Goal: Task Accomplishment & Management: Use online tool/utility

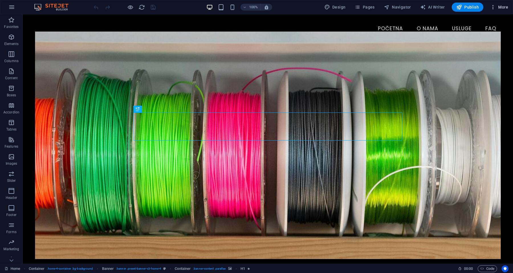
click at [504, 7] on span "More" at bounding box center [499, 7] width 18 height 6
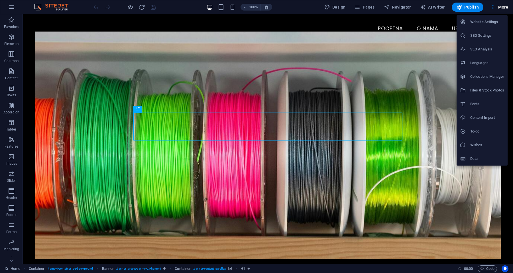
click at [476, 23] on h6 "Website Settings" at bounding box center [487, 22] width 34 height 7
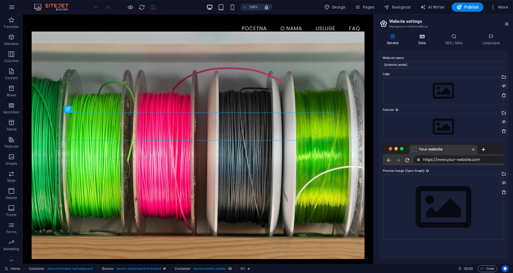
click at [424, 40] on h4 "Data" at bounding box center [422, 40] width 27 height 12
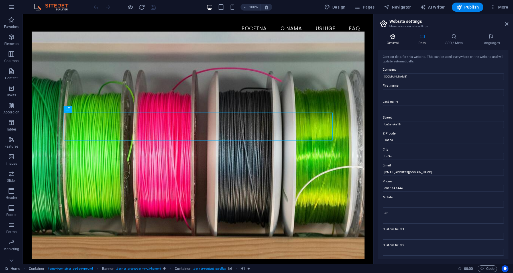
click at [394, 37] on icon at bounding box center [392, 37] width 29 height 6
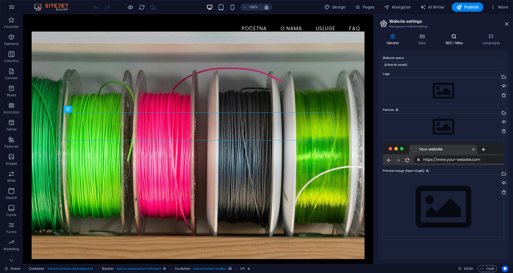
click at [452, 38] on icon at bounding box center [454, 37] width 35 height 6
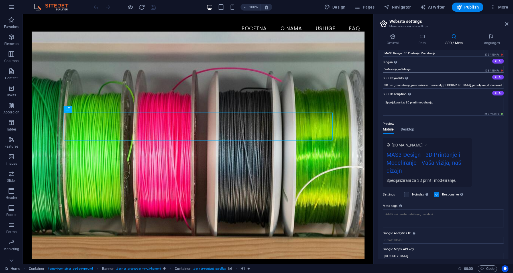
scroll to position [16, 0]
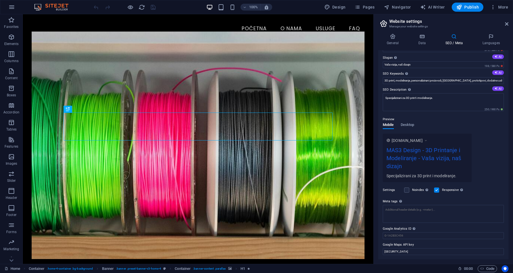
drag, startPoint x: 381, startPoint y: 243, endPoint x: 411, endPoint y: 244, distance: 29.9
click at [411, 244] on div "SEO Title The title of your website - make it something that stands out in sear…" at bounding box center [443, 154] width 130 height 209
drag, startPoint x: 448, startPoint y: 251, endPoint x: 382, endPoint y: 253, distance: 65.8
click at [383, 253] on input "[SECURITY_DATA]" at bounding box center [443, 251] width 121 height 7
click at [457, 252] on input "[SECURITY_DATA]" at bounding box center [443, 251] width 121 height 7
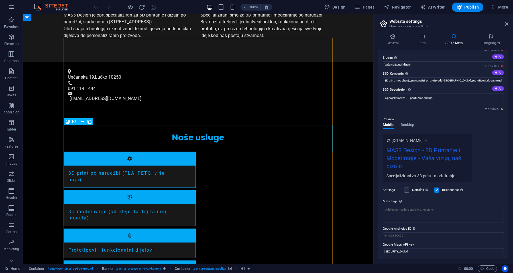
scroll to position [782, 0]
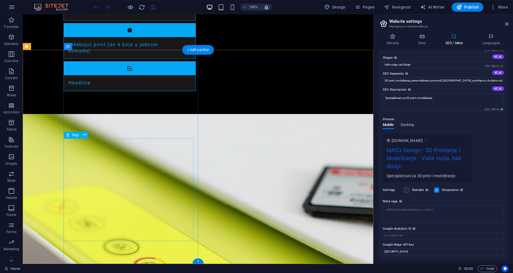
click at [71, 137] on div "Map" at bounding box center [72, 135] width 17 height 7
select select "1"
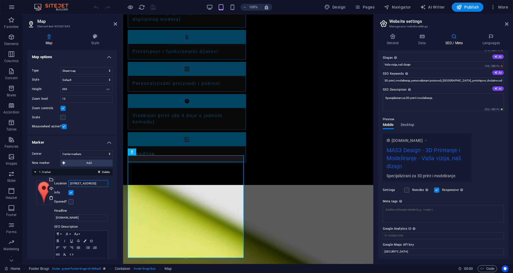
drag, startPoint x: 70, startPoint y: 184, endPoint x: 107, endPoint y: 182, distance: 37.6
click at [107, 182] on div "Drag files here, click to choose files or select files from Files or our free s…" at bounding box center [72, 228] width 81 height 105
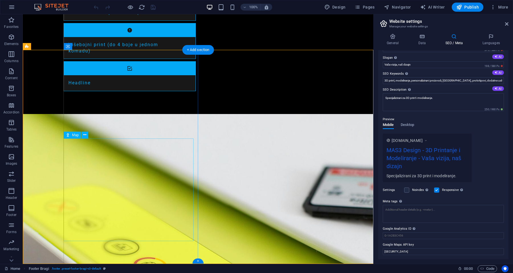
click at [86, 137] on icon at bounding box center [84, 135] width 3 height 6
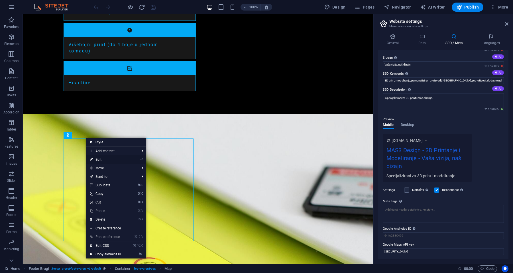
click at [102, 160] on link "⏎ Edit" at bounding box center [105, 159] width 38 height 9
select select "1"
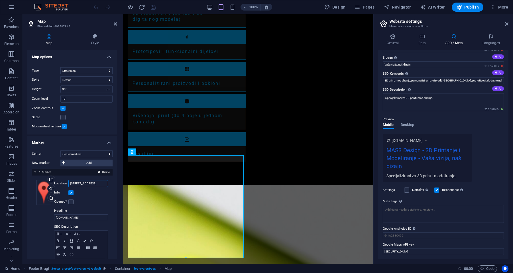
drag, startPoint x: 105, startPoint y: 183, endPoint x: 54, endPoint y: 175, distance: 52.2
click at [54, 175] on div "Delete 1. Marker Drag files here, click to choose files or select files from Fi…" at bounding box center [72, 225] width 81 height 112
type input "Zagreb, Cernička 29, Croatia"
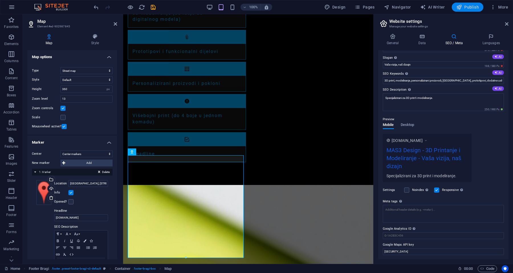
click at [472, 6] on span "Publish" at bounding box center [467, 7] width 23 height 6
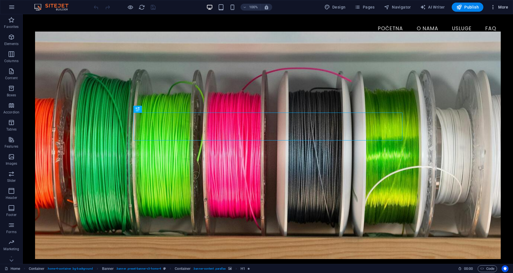
click at [503, 7] on span "More" at bounding box center [499, 7] width 18 height 6
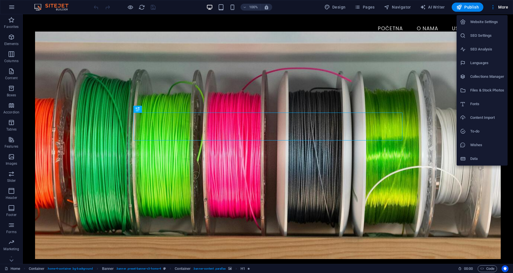
click at [475, 23] on h6 "Website Settings" at bounding box center [487, 22] width 34 height 7
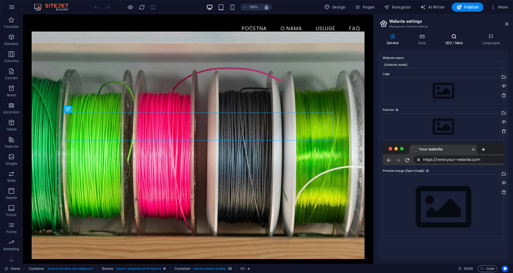
click at [454, 41] on h4 "SEO / Meta" at bounding box center [455, 40] width 37 height 12
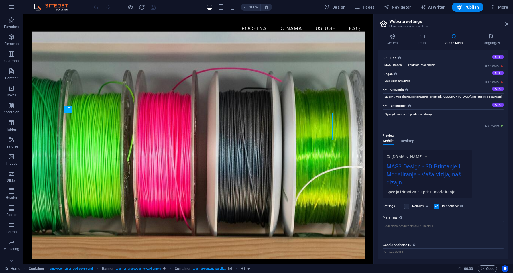
scroll to position [16, 0]
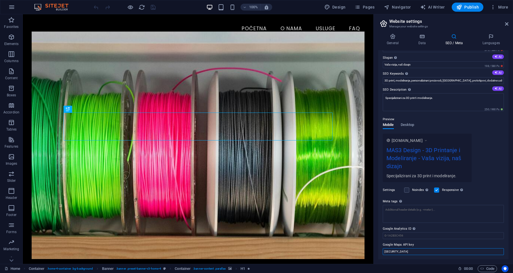
drag, startPoint x: 386, startPoint y: 251, endPoint x: 441, endPoint y: 254, distance: 55.3
click at [441, 254] on input "[SECURITY_DATA]" at bounding box center [443, 251] width 121 height 7
drag, startPoint x: 449, startPoint y: 250, endPoint x: 379, endPoint y: 252, distance: 69.5
click at [379, 251] on div "SEO Title The title of your website - make it something that stands out in sear…" at bounding box center [443, 154] width 130 height 209
click at [506, 268] on icon "Usercentrics" at bounding box center [505, 269] width 4 height 4
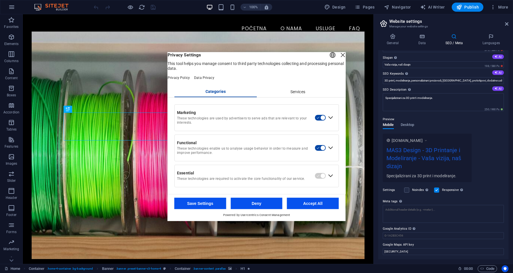
click at [339, 58] on div "Close Layer" at bounding box center [343, 55] width 8 height 8
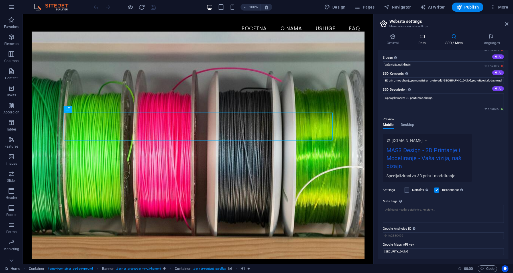
click at [423, 38] on icon at bounding box center [421, 37] width 25 height 6
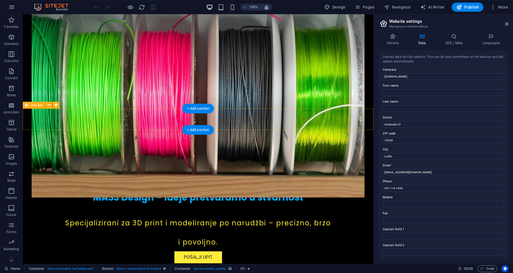
scroll to position [239, 0]
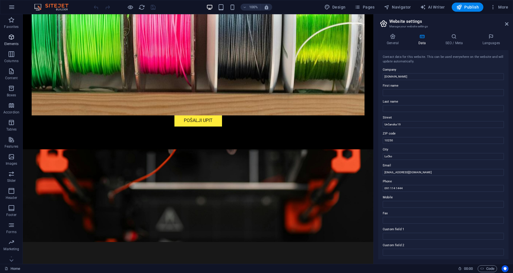
click at [12, 36] on icon "button" at bounding box center [11, 37] width 7 height 7
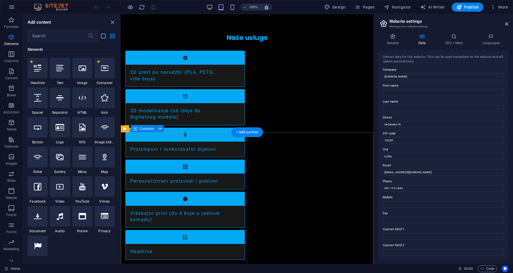
scroll to position [798, 0]
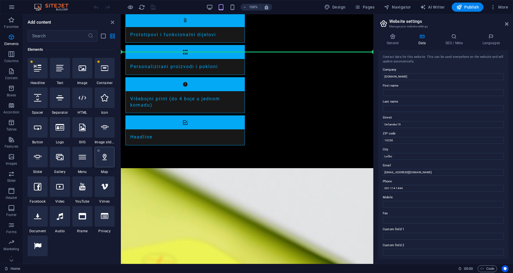
select select "1"
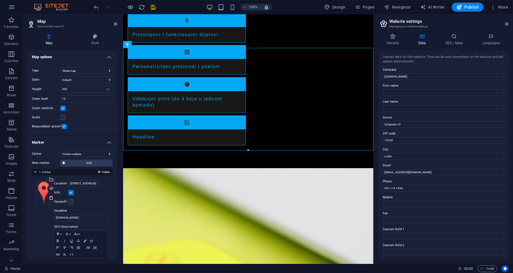
scroll to position [802, 0]
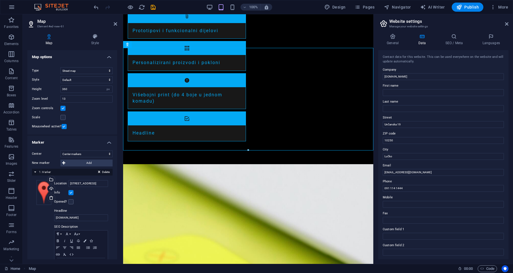
click at [35, 172] on div "Delete 1. Marker" at bounding box center [72, 172] width 81 height 7
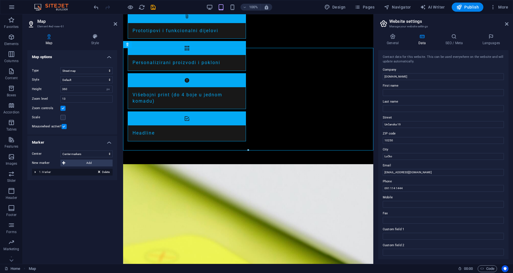
click at [35, 172] on div "Delete 1. Marker" at bounding box center [72, 172] width 81 height 7
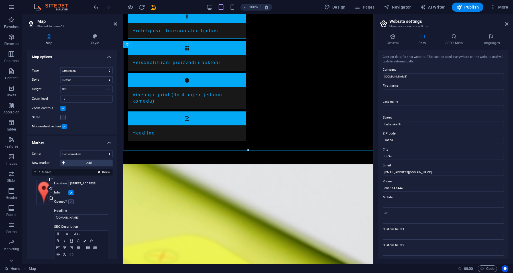
click at [72, 203] on label at bounding box center [70, 201] width 5 height 5
click at [0, 0] on input "Opened?" at bounding box center [0, 0] width 0 height 0
click at [72, 203] on label at bounding box center [70, 201] width 5 height 5
click at [0, 0] on input "Opened?" at bounding box center [0, 0] width 0 height 0
click at [72, 203] on label at bounding box center [70, 201] width 5 height 5
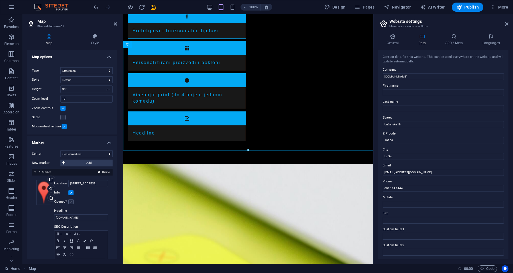
click at [0, 0] on input "Opened?" at bounding box center [0, 0] width 0 height 0
click at [72, 203] on label at bounding box center [70, 201] width 5 height 5
click at [0, 0] on input "Opened?" at bounding box center [0, 0] width 0 height 0
click at [97, 36] on icon at bounding box center [95, 37] width 44 height 6
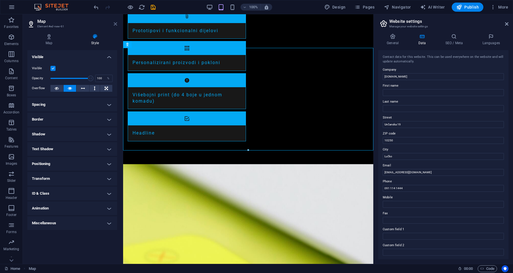
click at [115, 24] on icon at bounding box center [115, 24] width 3 height 5
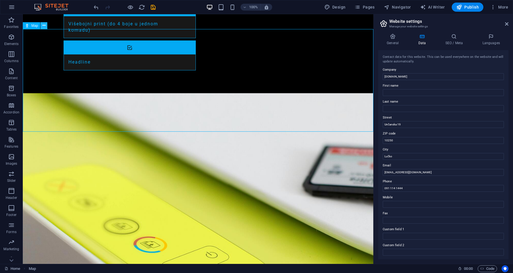
click at [43, 25] on icon at bounding box center [43, 26] width 3 height 6
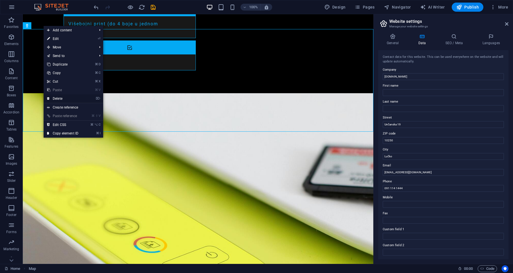
click at [58, 100] on link "⌦ Delete" at bounding box center [63, 98] width 38 height 9
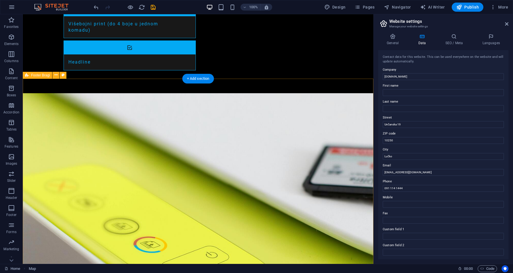
scroll to position [753, 0]
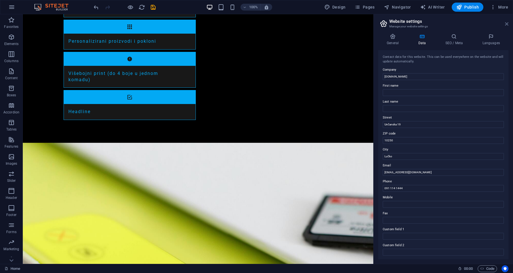
click at [507, 24] on icon at bounding box center [506, 24] width 3 height 5
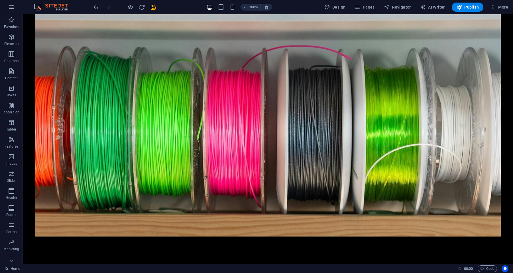
scroll to position [0, 0]
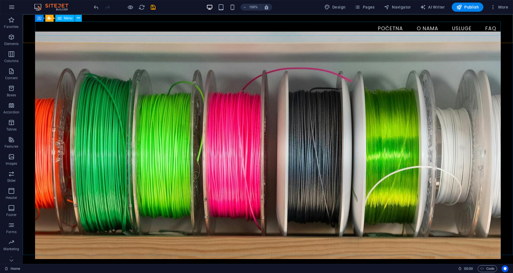
click at [66, 18] on span "Menu" at bounding box center [68, 18] width 9 height 3
click at [79, 17] on icon at bounding box center [78, 18] width 3 height 6
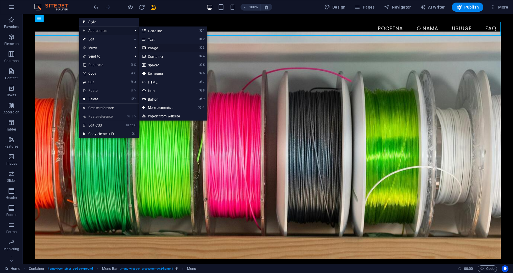
click at [153, 49] on link "⌘ 3 Image" at bounding box center [162, 48] width 47 height 9
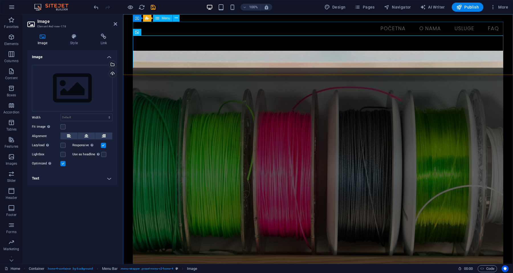
click at [197, 28] on nav "Početna O nama Usluge FAQ" at bounding box center [318, 29] width 370 height 14
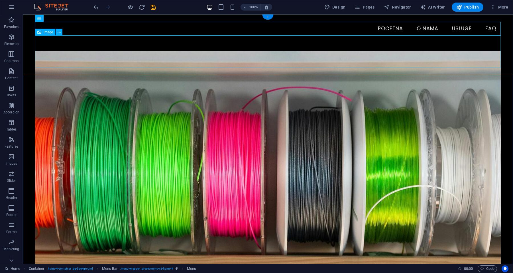
click at [150, 44] on figure at bounding box center [268, 52] width 466 height 32
click at [170, 29] on nav "Početna O nama Usluge FAQ" at bounding box center [268, 29] width 466 height 14
click at [168, 48] on figure at bounding box center [268, 52] width 466 height 32
click at [170, 33] on nav "Početna O nama Usluge FAQ" at bounding box center [268, 29] width 466 height 14
click at [167, 50] on figure at bounding box center [268, 52] width 466 height 32
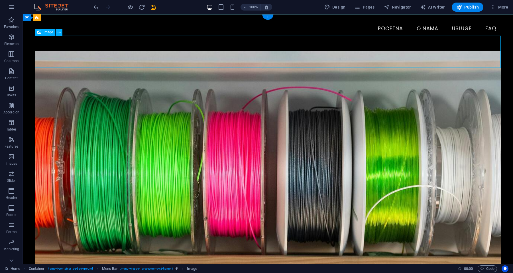
click at [57, 44] on figure at bounding box center [268, 52] width 466 height 32
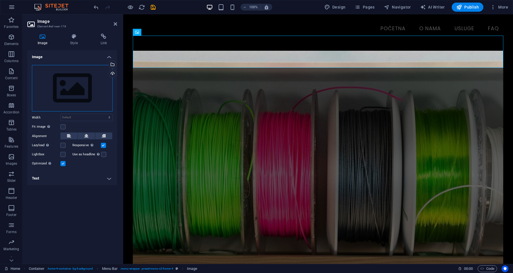
click at [64, 79] on div "Drag files here, click to choose files or select files from Files or our free s…" at bounding box center [72, 88] width 81 height 47
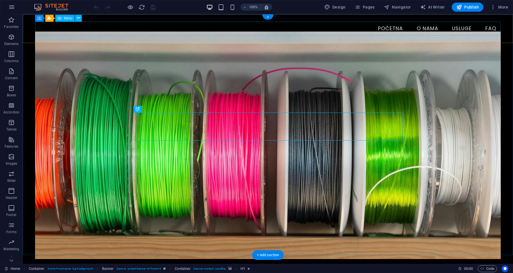
click at [79, 26] on nav "Početna O nama Usluge FAQ" at bounding box center [268, 29] width 466 height 14
click at [77, 18] on button at bounding box center [78, 18] width 7 height 7
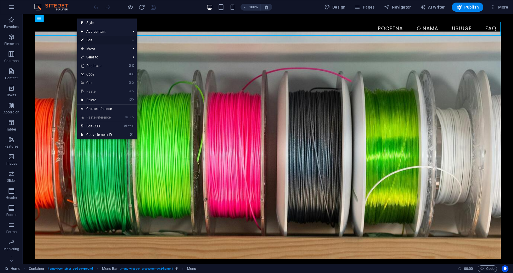
click at [91, 41] on link "⏎ Edit" at bounding box center [96, 40] width 38 height 9
select select
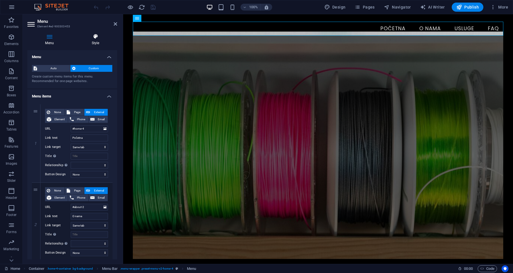
click at [94, 38] on icon at bounding box center [95, 37] width 43 height 6
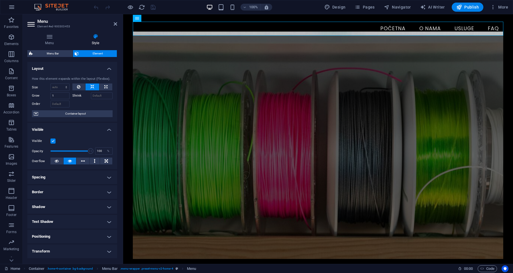
click at [105, 177] on h4 "Spacing" at bounding box center [72, 177] width 90 height 14
click at [88, 190] on icon at bounding box center [87, 188] width 3 height 7
click at [107, 215] on h4 "Border" at bounding box center [72, 215] width 90 height 14
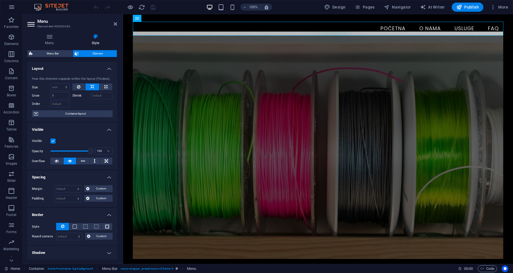
click at [107, 214] on h4 "Border" at bounding box center [72, 213] width 90 height 10
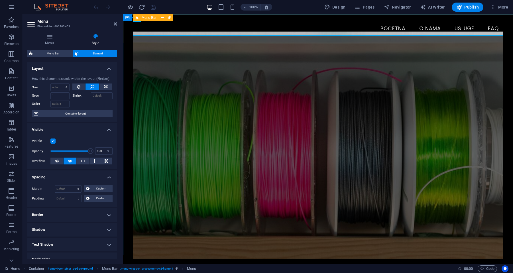
click at [127, 28] on div "Menu Početna O nama Usluge FAQ" at bounding box center [318, 28] width 390 height 29
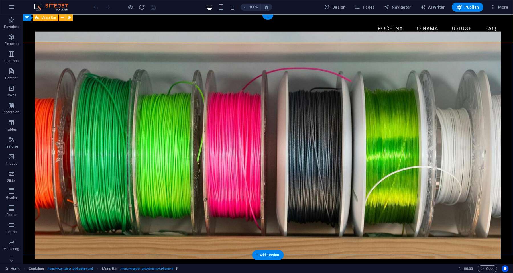
click at [26, 25] on div "Menu Početna O nama Usluge FAQ" at bounding box center [268, 28] width 490 height 29
click at [51, 18] on icon at bounding box center [52, 18] width 3 height 6
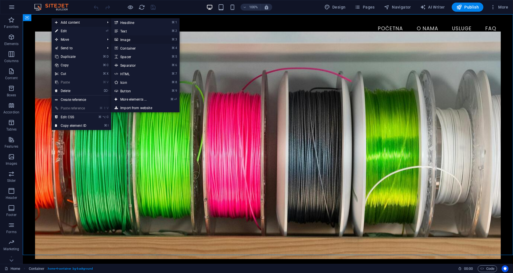
click at [129, 40] on link "⌘ 3 Image" at bounding box center [134, 39] width 47 height 9
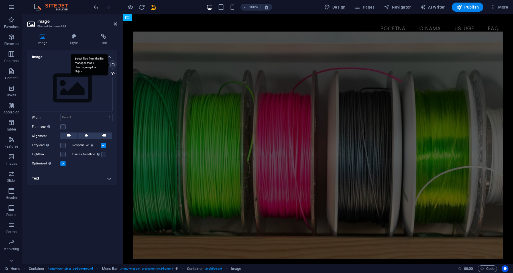
click at [113, 64] on div "Select files from the file manager, stock photos, or upload file(s)" at bounding box center [112, 65] width 9 height 9
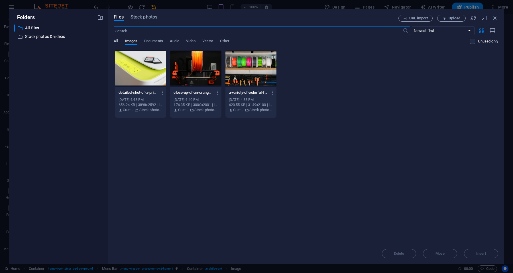
click at [117, 39] on span "All" at bounding box center [116, 42] width 4 height 8
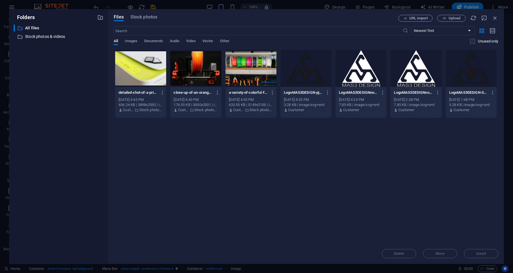
click at [363, 71] on div at bounding box center [360, 68] width 51 height 37
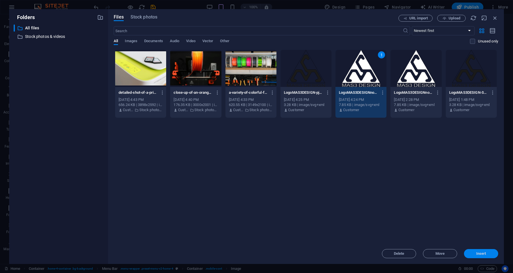
click at [473, 252] on span "Insert" at bounding box center [481, 253] width 30 height 3
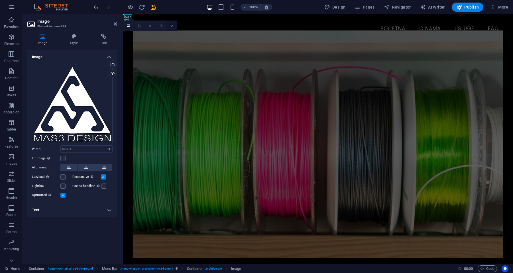
click at [173, 27] on icon at bounding box center [171, 25] width 3 height 3
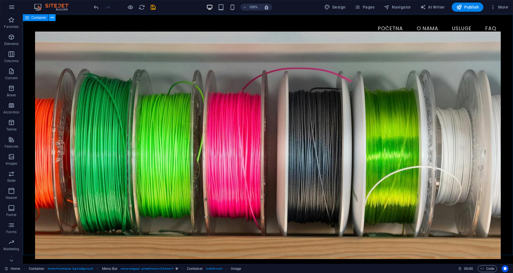
click at [52, 18] on icon at bounding box center [52, 18] width 3 height 6
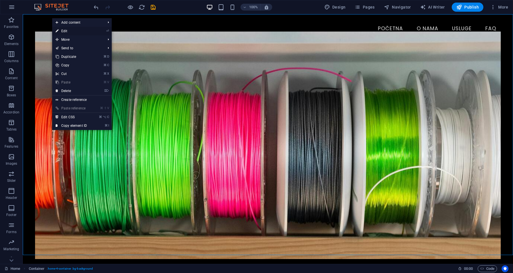
click at [62, 32] on link "⏎ Edit" at bounding box center [71, 31] width 38 height 9
select select "header"
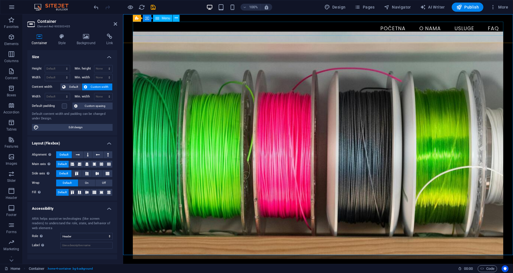
click at [146, 33] on nav "Početna O nama Usluge FAQ" at bounding box center [318, 29] width 370 height 14
click at [129, 27] on div "Menu Početna O nama Usluge FAQ" at bounding box center [318, 28] width 390 height 29
click at [162, 17] on icon at bounding box center [162, 18] width 3 height 6
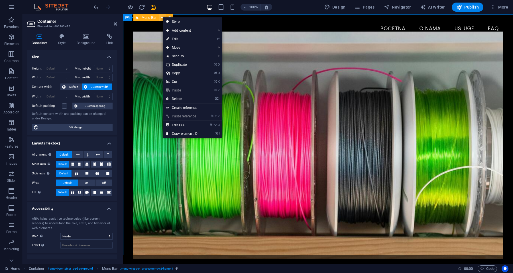
click at [162, 17] on icon at bounding box center [162, 18] width 3 height 6
click at [128, 31] on div "Menu Početna O nama Usluge FAQ" at bounding box center [318, 28] width 390 height 29
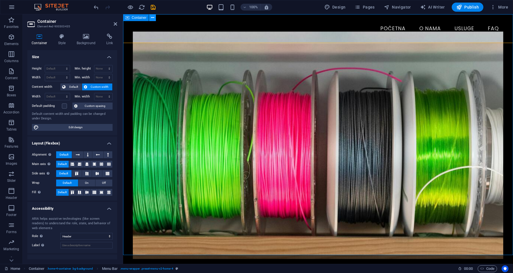
click at [151, 17] on icon at bounding box center [152, 18] width 3 height 6
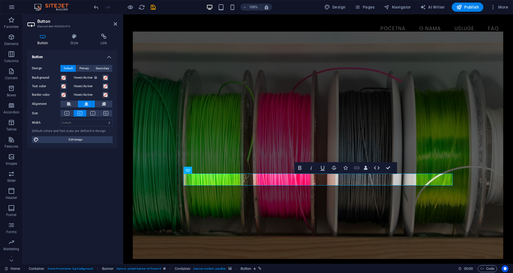
click at [356, 168] on icon "button" at bounding box center [356, 167] width 7 height 7
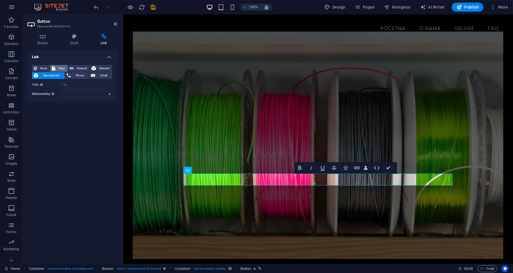
click at [60, 68] on span "Page" at bounding box center [61, 68] width 9 height 7
click at [90, 84] on select "Home Subpage Legal Notice Privacy" at bounding box center [86, 84] width 52 height 7
select select "1"
click at [60, 81] on select "Home Subpage Legal Notice Privacy" at bounding box center [86, 84] width 52 height 7
click at [85, 94] on select "New tab Same tab Overlay" at bounding box center [86, 94] width 52 height 7
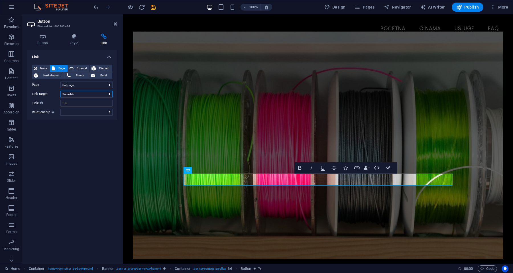
select select "blank"
click at [60, 91] on select "New tab Same tab Overlay" at bounding box center [86, 94] width 52 height 7
click at [78, 105] on input "Title Additional link description, should not be the same as the link text. The…" at bounding box center [86, 103] width 52 height 7
type input "Form"
click at [152, 8] on icon "save" at bounding box center [153, 7] width 7 height 7
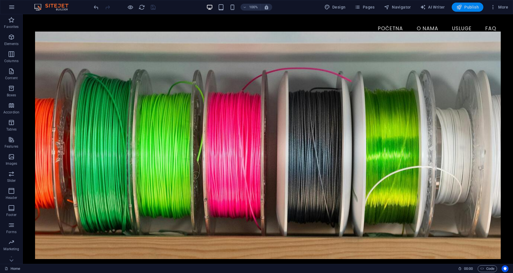
click at [475, 7] on span "Publish" at bounding box center [467, 7] width 23 height 6
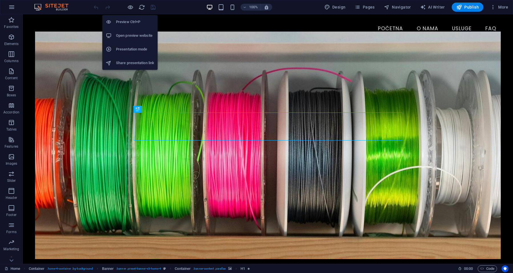
click at [128, 36] on h6 "Open preview website" at bounding box center [135, 35] width 38 height 7
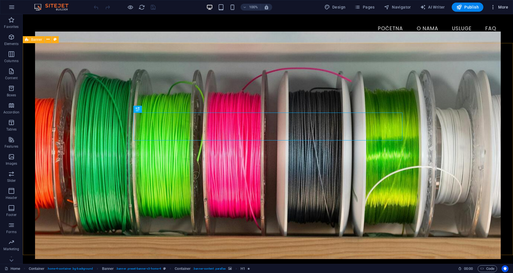
click at [493, 5] on icon "button" at bounding box center [493, 7] width 6 height 6
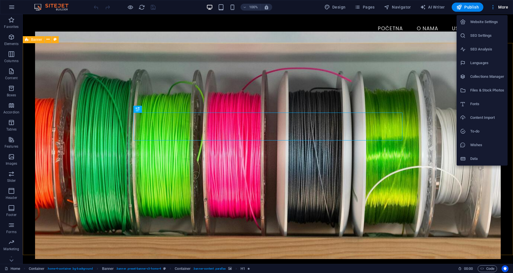
click at [493, 5] on div at bounding box center [256, 136] width 513 height 273
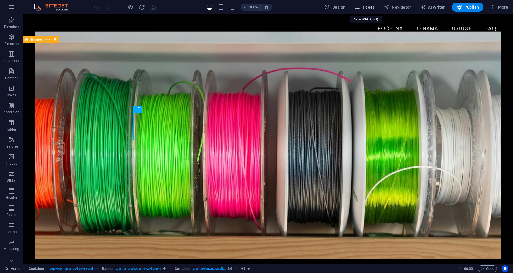
click at [360, 9] on icon "button" at bounding box center [357, 7] width 6 height 6
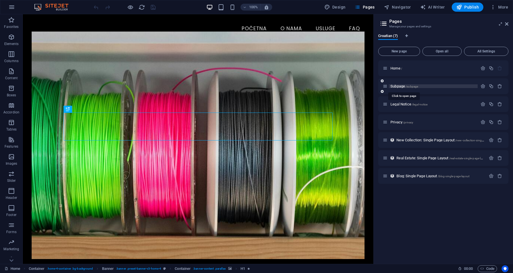
click at [399, 87] on span "Subpage /subpage" at bounding box center [404, 86] width 28 height 4
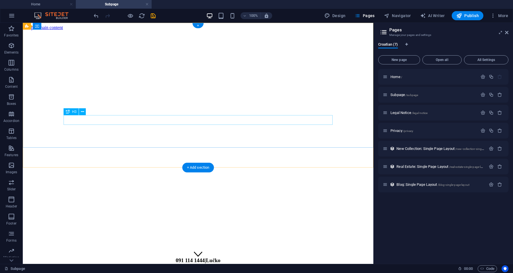
click at [167, 257] on div "091 114 1444 | [GEOGRAPHIC_DATA]" at bounding box center [198, 260] width 346 height 6
click at [158, 247] on div at bounding box center [198, 249] width 346 height 5
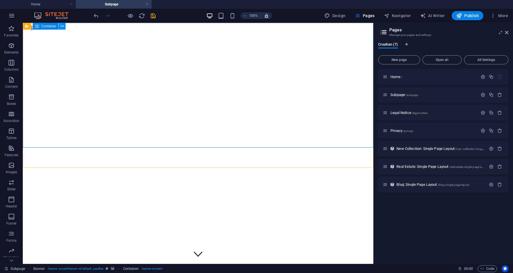
click at [61, 28] on icon at bounding box center [62, 26] width 3 height 6
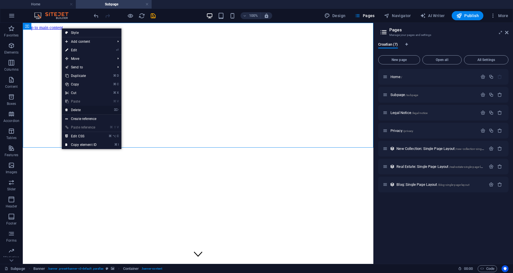
click at [80, 109] on link "⌦ Delete" at bounding box center [81, 110] width 38 height 9
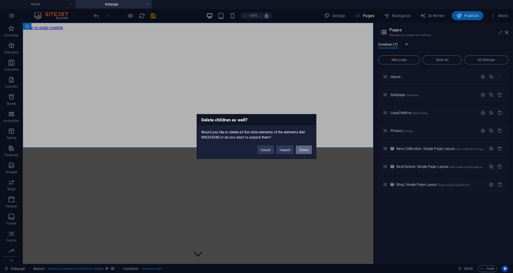
click at [303, 148] on button "Delete" at bounding box center [304, 150] width 16 height 9
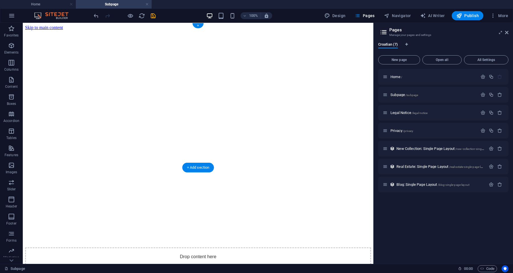
click at [186, 30] on figure at bounding box center [198, 30] width 346 height 0
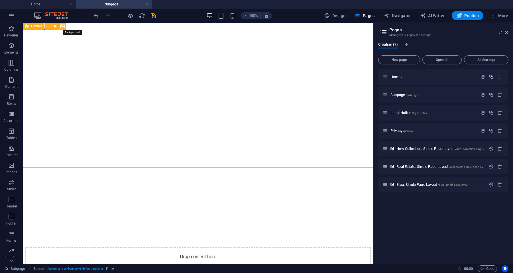
click at [61, 25] on icon at bounding box center [62, 26] width 4 height 6
select select "%"
select select "px"
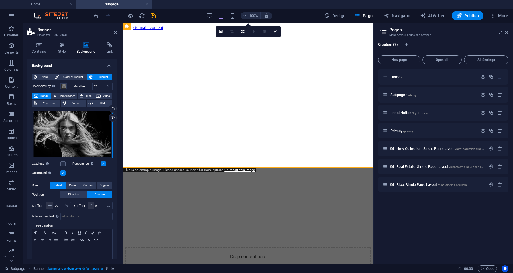
click at [68, 133] on div "Drag files here, click to choose files or select files from Files or our free s…" at bounding box center [72, 133] width 81 height 49
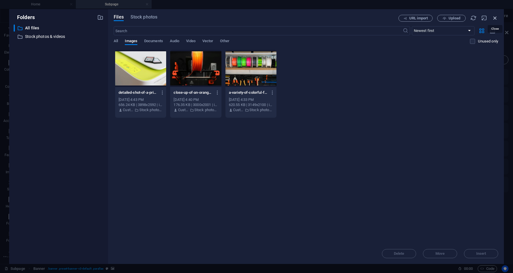
click at [493, 17] on icon "button" at bounding box center [495, 18] width 6 height 6
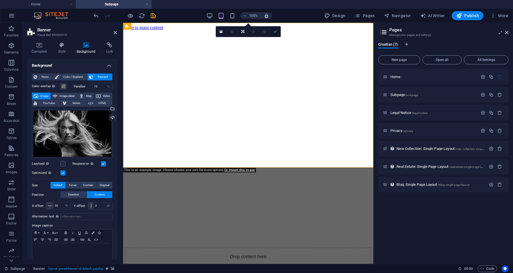
click at [274, 32] on icon at bounding box center [275, 31] width 3 height 3
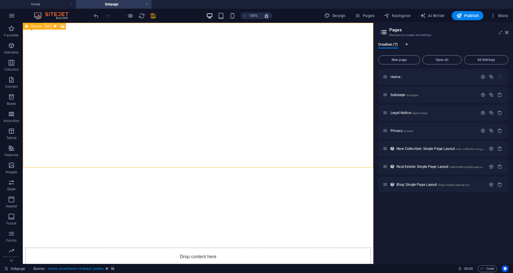
click at [46, 25] on button at bounding box center [48, 26] width 7 height 7
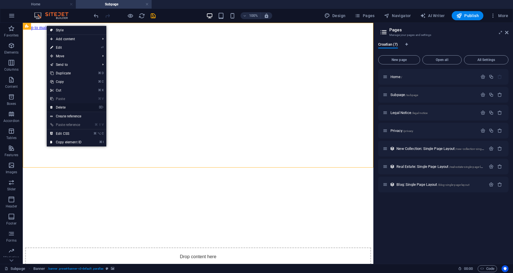
click at [63, 109] on link "⌦ Delete" at bounding box center [66, 107] width 38 height 9
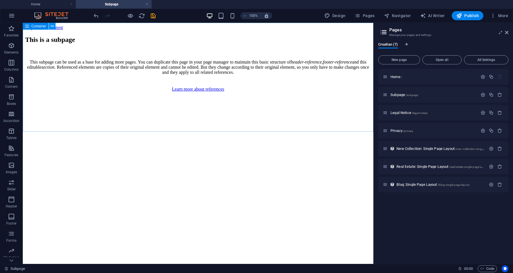
click at [50, 27] on button at bounding box center [52, 26] width 7 height 7
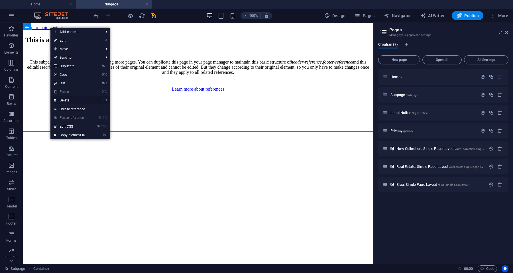
click at [62, 100] on link "⌦ Delete" at bounding box center [69, 100] width 38 height 9
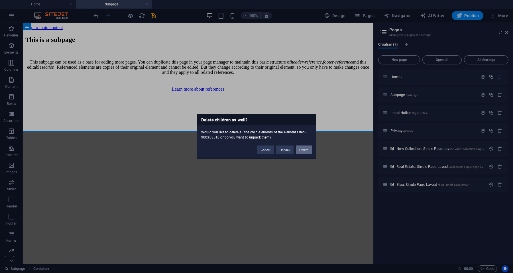
click at [308, 149] on button "Delete" at bounding box center [304, 150] width 16 height 9
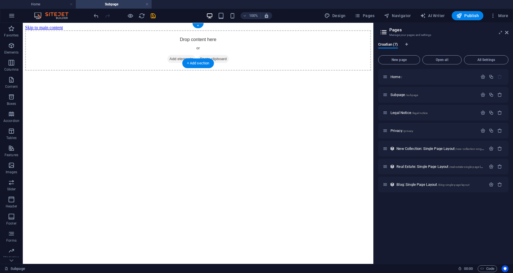
drag, startPoint x: 33, startPoint y: 257, endPoint x: 150, endPoint y: 41, distance: 246.0
click at [11, 235] on icon "button" at bounding box center [11, 233] width 7 height 7
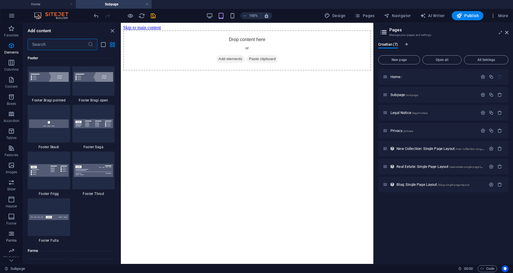
scroll to position [4160, 0]
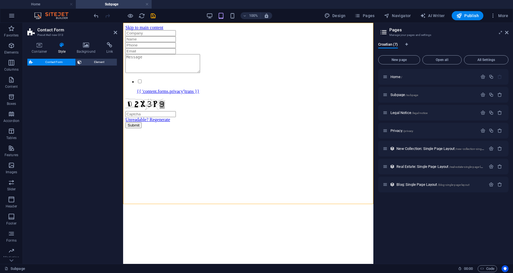
select select "rem"
select select "preset-contact-form-v3-background"
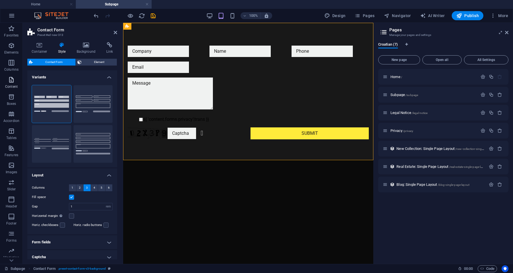
click at [12, 78] on icon "button" at bounding box center [11, 79] width 7 height 7
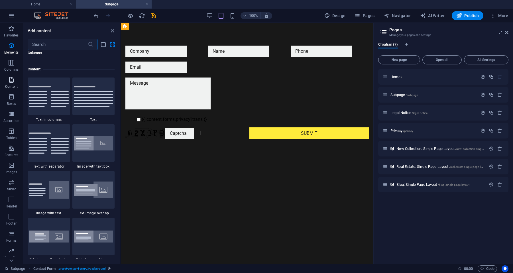
scroll to position [997, 0]
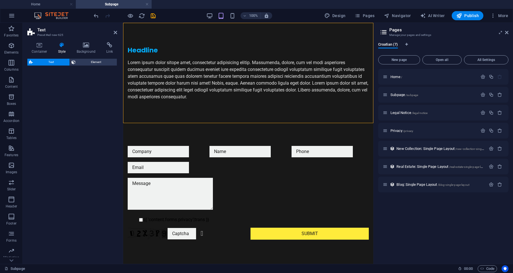
select select "preset-text-v2-default"
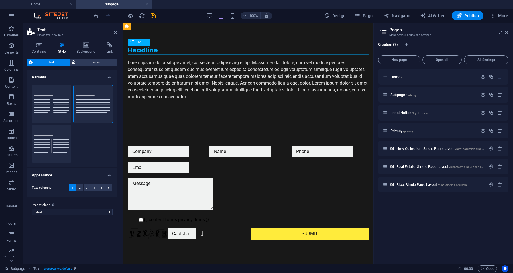
click at [154, 50] on div "Headline" at bounding box center [248, 50] width 241 height 9
click at [154, 50] on h2 "Headline" at bounding box center [248, 50] width 241 height 9
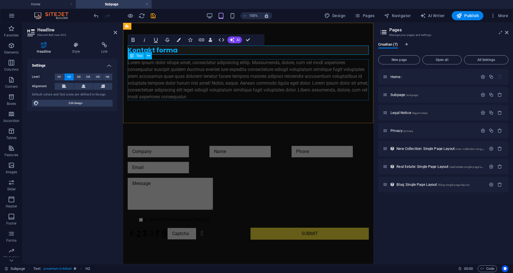
click at [180, 72] on div "Lorem ipsum dolor sitope amet, consectetur adipisicing elitip. Massumenda, dolo…" at bounding box center [248, 79] width 241 height 41
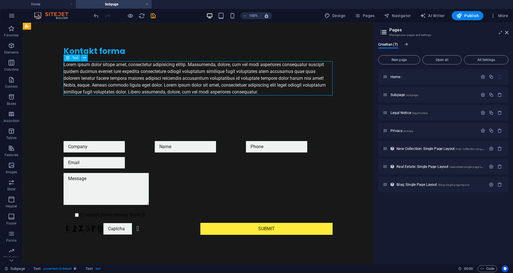
click at [180, 72] on div "Lorem ipsum dolor sitope amet, consectetur adipisicing elitip. Massumenda, dolo…" at bounding box center [198, 78] width 269 height 34
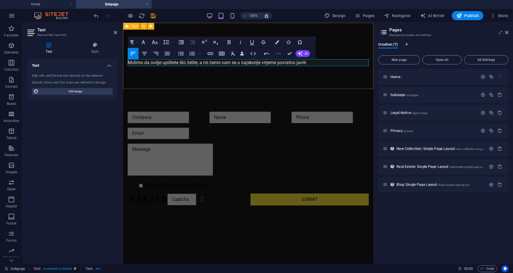
click at [216, 79] on div "Kontakt forma Molimo da ovdje upištete što želite, a mi ćemo vam se u najskorij…" at bounding box center [248, 56] width 250 height 66
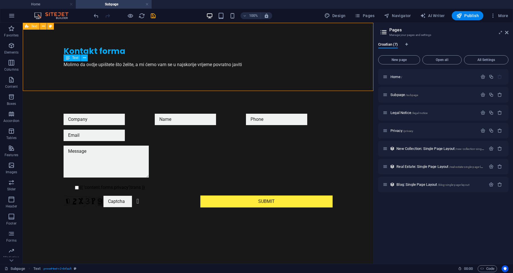
click at [155, 85] on div "Kontakt forma Molimo da ovdje upištete što želite, a mi ćemo vam se u najskorij…" at bounding box center [198, 57] width 351 height 68
click at [151, 17] on icon "save" at bounding box center [153, 16] width 7 height 7
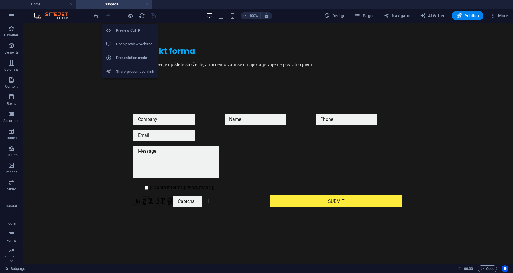
click at [131, 45] on h6 "Open preview website" at bounding box center [135, 44] width 38 height 7
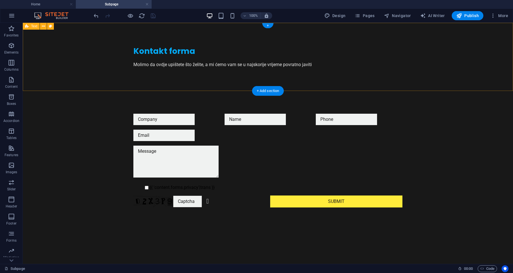
click at [96, 60] on div "Kontakt forma Molimo da ovdje upištete što želite, a mi ćemo vam se u najskorij…" at bounding box center [268, 57] width 490 height 68
click at [43, 26] on icon at bounding box center [43, 26] width 3 height 6
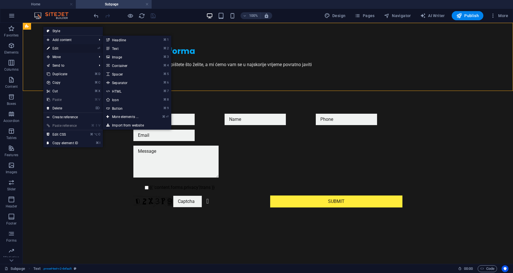
click at [44, 46] on link "⏎ Edit" at bounding box center [62, 48] width 38 height 9
select select "preset-text-v2-default"
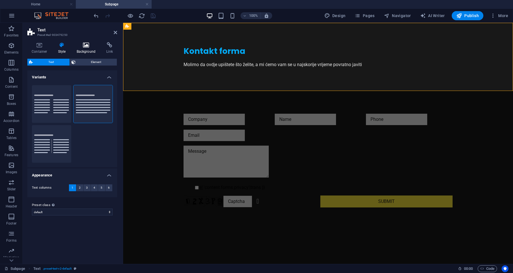
click at [82, 44] on icon at bounding box center [86, 45] width 28 height 6
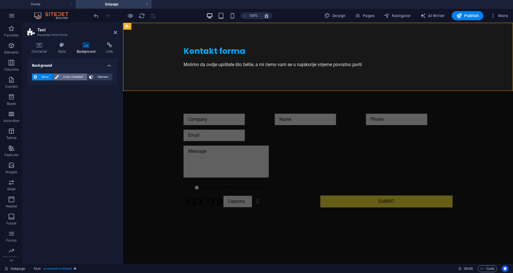
click at [68, 76] on span "Color / Gradient" at bounding box center [72, 77] width 25 height 7
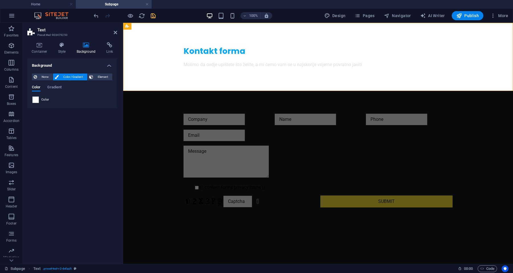
click at [35, 99] on span at bounding box center [35, 100] width 6 height 6
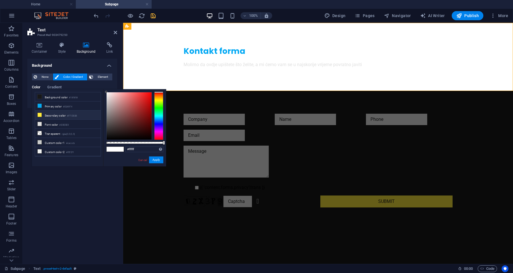
click at [50, 113] on li "Secondary color #FFEB3B" at bounding box center [68, 115] width 66 height 9
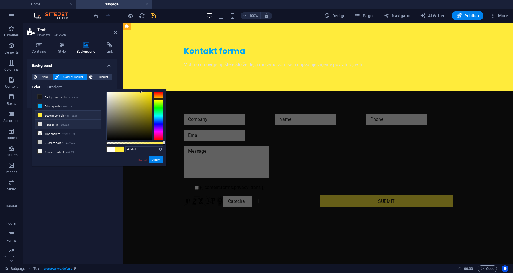
click at [53, 124] on li "Font color #E0E0E0" at bounding box center [68, 124] width 66 height 9
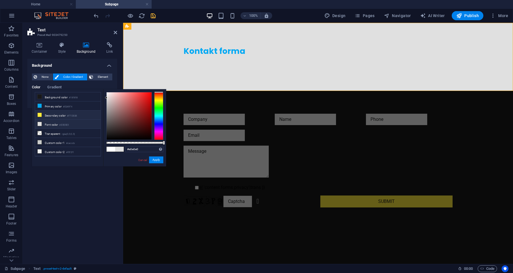
click at [51, 117] on li "Secondary color #FFEB3B" at bounding box center [68, 115] width 66 height 9
type input "#ffeb3b"
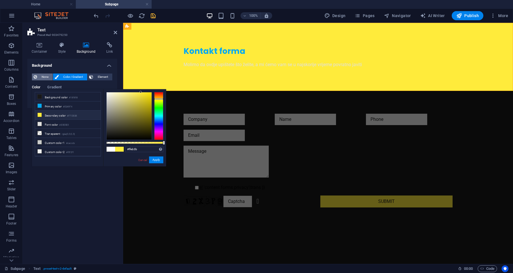
click at [42, 75] on span "None" at bounding box center [45, 77] width 12 height 7
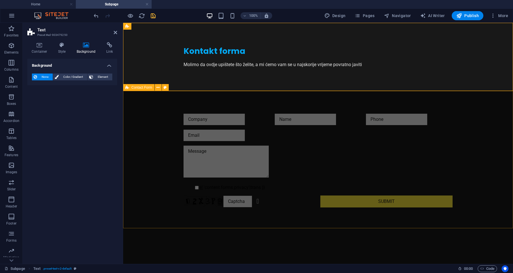
click at [147, 133] on div "{{ 'content.forms.privacy'|trans }} Unreadable? Regenerate Submit" at bounding box center [318, 160] width 390 height 139
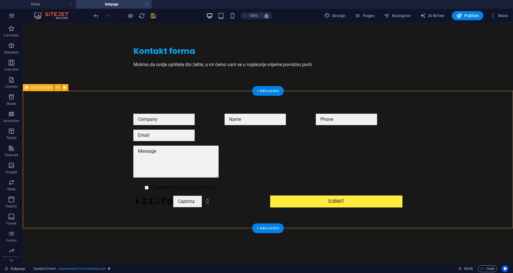
click at [98, 111] on div "{{ 'content.forms.privacy'|trans }} Unreadable? Regenerate Submit" at bounding box center [268, 160] width 490 height 139
select select "rem"
select select "preset-contact-form-v3-background"
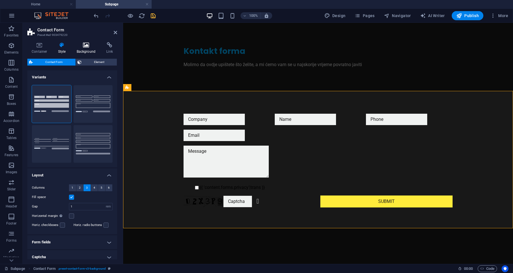
click at [85, 50] on h4 "Background" at bounding box center [87, 48] width 30 height 12
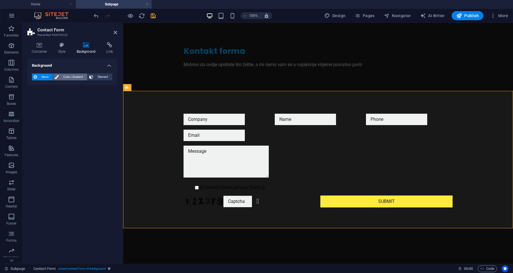
click at [73, 76] on span "Color / Gradient" at bounding box center [72, 77] width 25 height 7
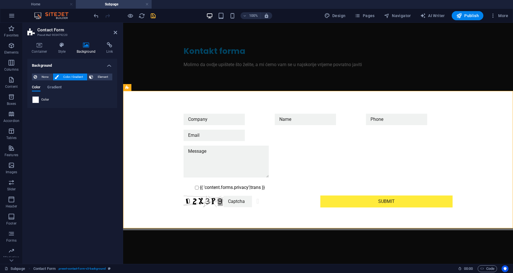
click at [37, 101] on span at bounding box center [35, 100] width 6 height 6
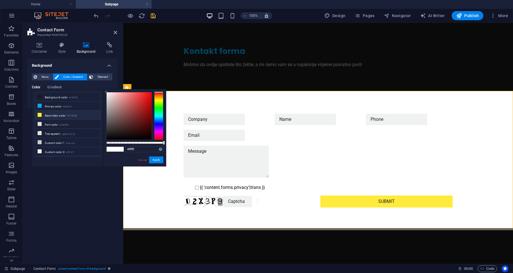
click at [49, 118] on li "Secondary color #FFEB3B" at bounding box center [68, 115] width 66 height 9
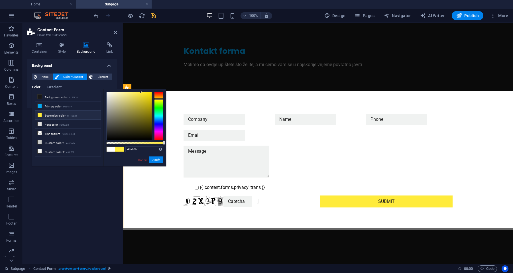
click at [48, 116] on li "Secondary color #FFEB3B" at bounding box center [68, 115] width 66 height 9
click at [53, 99] on li "Background color #181818" at bounding box center [68, 96] width 66 height 9
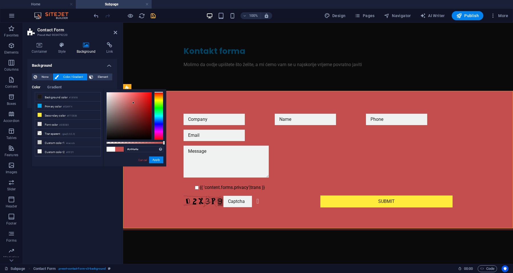
drag, startPoint x: 106, startPoint y: 135, endPoint x: 133, endPoint y: 103, distance: 42.0
click at [133, 103] on div at bounding box center [133, 103] width 2 height 2
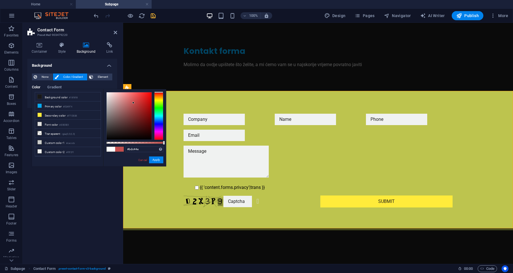
click at [158, 100] on div at bounding box center [158, 116] width 9 height 48
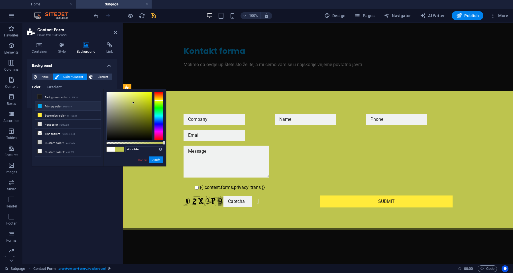
click at [50, 109] on li "Primary color #03A9F4" at bounding box center [68, 105] width 66 height 9
type input "#03a9f4"
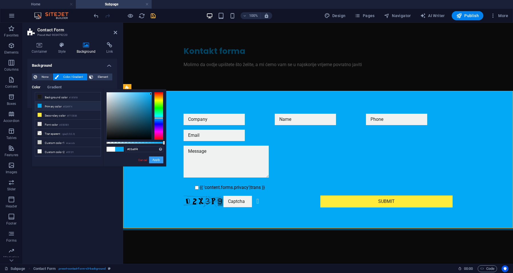
click at [156, 161] on button "Apply" at bounding box center [156, 159] width 14 height 7
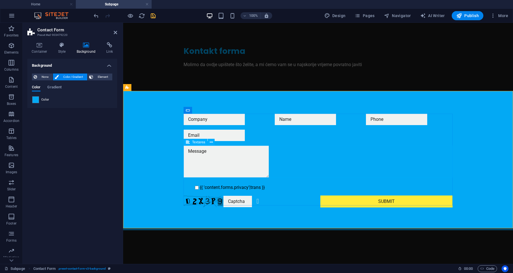
click at [199, 151] on textarea at bounding box center [226, 162] width 85 height 32
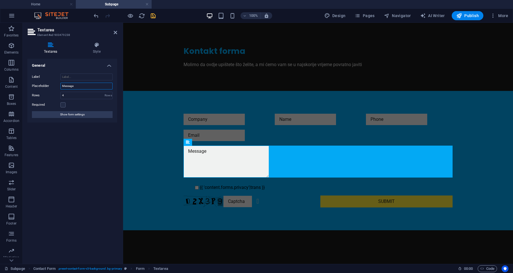
drag, startPoint x: 78, startPoint y: 88, endPoint x: 47, endPoint y: 85, distance: 31.2
click at [47, 85] on div "Placeholder Message" at bounding box center [72, 86] width 81 height 7
type input "Poruka"
click at [204, 136] on div at bounding box center [318, 135] width 269 height 11
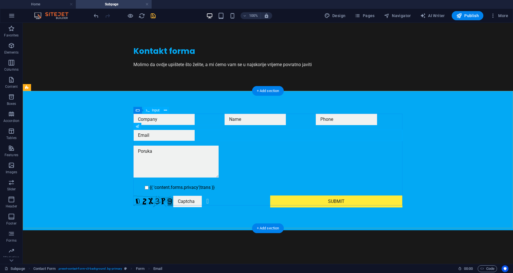
click at [167, 117] on div at bounding box center [176, 119] width 87 height 11
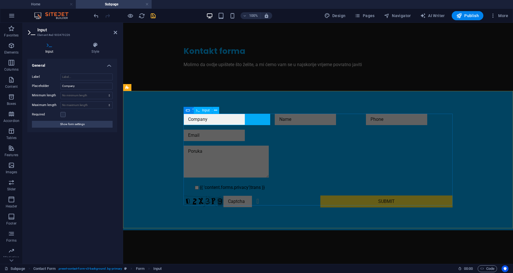
click at [208, 121] on input "text" at bounding box center [214, 119] width 61 height 11
drag, startPoint x: 78, startPoint y: 87, endPoint x: 55, endPoint y: 87, distance: 23.1
click at [55, 87] on div "Placeholder Company" at bounding box center [72, 86] width 81 height 7
type input "Tvrtka"
click at [304, 122] on div at bounding box center [318, 119] width 87 height 11
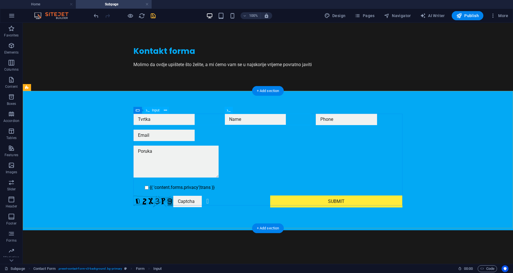
click at [161, 118] on div at bounding box center [176, 119] width 87 height 11
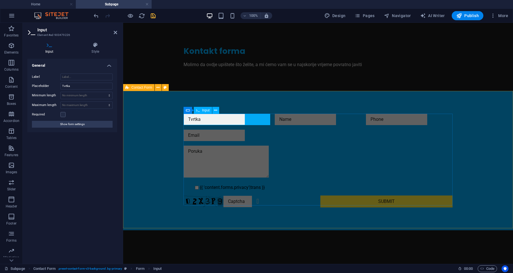
drag, startPoint x: 201, startPoint y: 119, endPoint x: 209, endPoint y: 119, distance: 7.4
click at [209, 119] on input "text" at bounding box center [214, 119] width 61 height 11
click at [164, 126] on div "Ime {{ 'content.forms.privacy'|trans }} Unreadable? Regenerate Submit" at bounding box center [318, 160] width 390 height 139
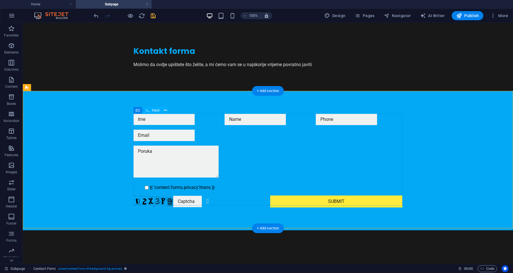
click at [145, 119] on div "Ime" at bounding box center [176, 119] width 87 height 11
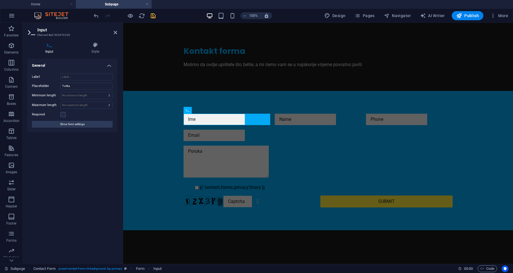
type input "Ime"
click at [80, 90] on div "Label Placeholder Tvrtka Minimum length No minimum length chars Maximum length …" at bounding box center [72, 100] width 90 height 63
drag, startPoint x: 77, startPoint y: 89, endPoint x: 55, endPoint y: 85, distance: 22.2
click at [55, 85] on div "Placeholder Tvrtka" at bounding box center [72, 86] width 81 height 7
type input "Ime"
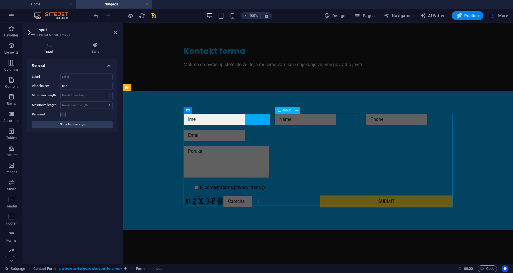
click at [286, 120] on div at bounding box center [318, 119] width 87 height 11
click at [361, 120] on div at bounding box center [318, 119] width 87 height 11
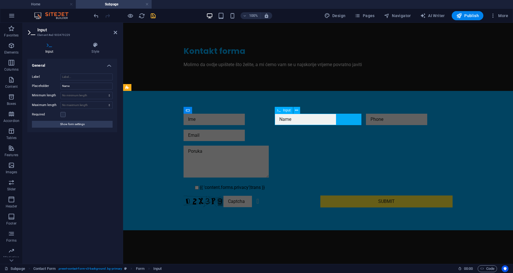
click at [286, 120] on input "text" at bounding box center [305, 119] width 61 height 11
drag, startPoint x: 293, startPoint y: 120, endPoint x: 277, endPoint y: 118, distance: 16.6
click at [277, 118] on input "text" at bounding box center [305, 119] width 61 height 11
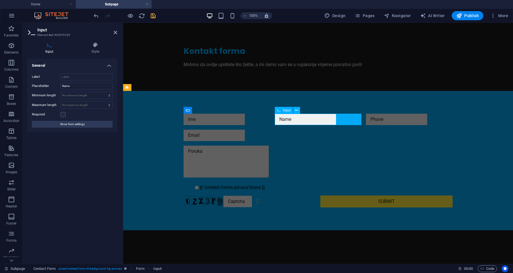
click at [277, 118] on input "text" at bounding box center [305, 119] width 61 height 11
drag, startPoint x: 75, startPoint y: 86, endPoint x: 60, endPoint y: 86, distance: 15.1
click at [60, 86] on input "Name" at bounding box center [86, 86] width 52 height 7
type input "Prezime"
click at [375, 122] on div at bounding box center [409, 119] width 87 height 11
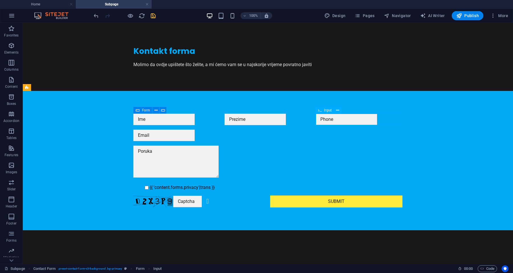
click at [348, 120] on div at bounding box center [359, 119] width 87 height 11
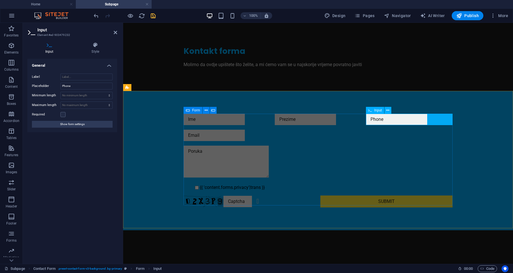
click at [383, 120] on input "text" at bounding box center [396, 119] width 61 height 11
drag, startPoint x: 82, startPoint y: 87, endPoint x: 46, endPoint y: 86, distance: 35.6
click at [46, 86] on div "Placeholder Phone" at bounding box center [72, 86] width 81 height 7
type input "Telefon"
click at [170, 162] on div "Ime {{ 'content.forms.privacy'|trans }} Unreadable? Regenerate Submit" at bounding box center [318, 160] width 390 height 139
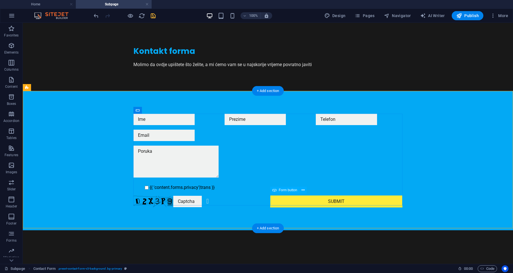
click at [331, 199] on div "Submit" at bounding box center [336, 201] width 132 height 12
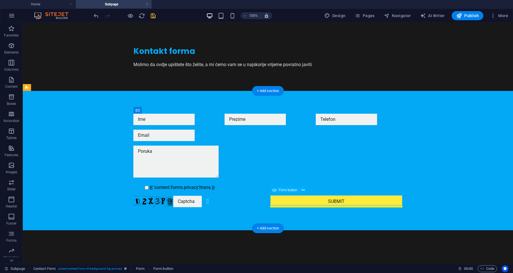
click at [331, 199] on div "Submit" at bounding box center [336, 201] width 132 height 12
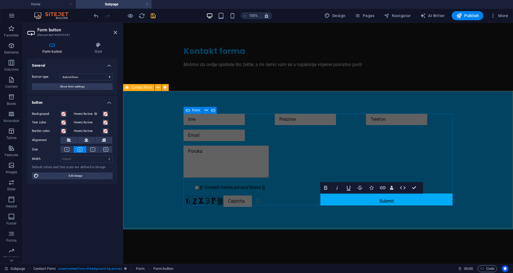
click at [392, 199] on button "Submit" at bounding box center [386, 200] width 132 height 11
type button "Submit"
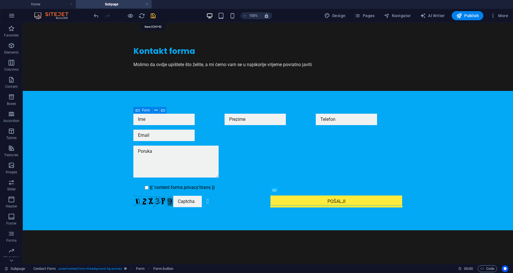
click at [152, 17] on icon "save" at bounding box center [153, 16] width 7 height 7
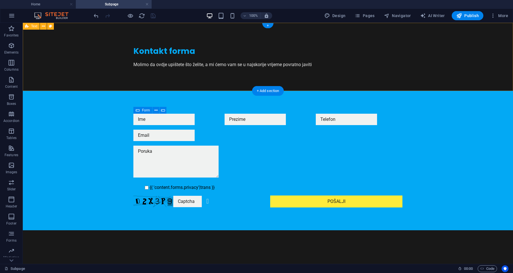
click at [104, 42] on div "Kontakt forma Molimo da ovdje upištete što želite, a mi ćemo vam se u najskorij…" at bounding box center [268, 57] width 490 height 68
click at [56, 15] on img at bounding box center [54, 15] width 43 height 7
click at [148, 4] on link at bounding box center [146, 4] width 3 height 5
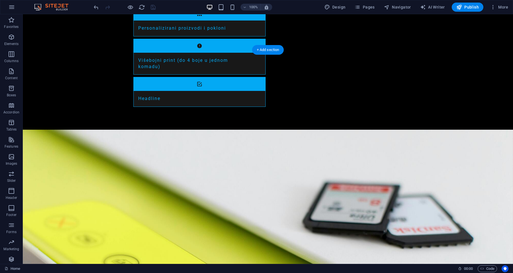
scroll to position [782, 0]
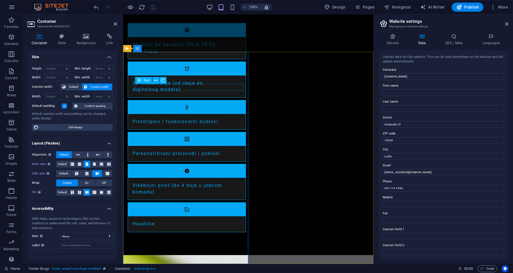
scroll to position [801, 0]
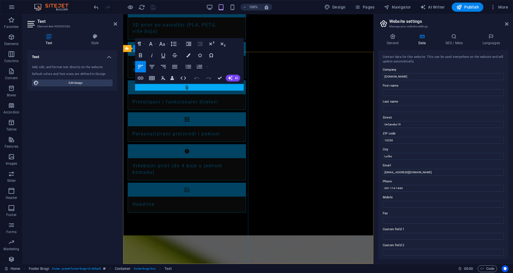
drag, startPoint x: 168, startPoint y: 87, endPoint x: 132, endPoint y: 82, distance: 36.3
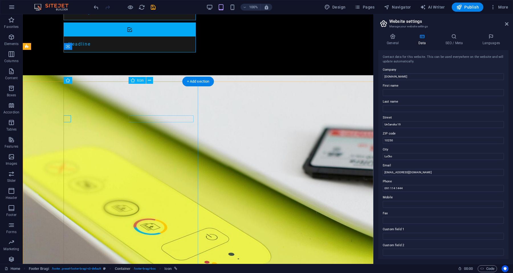
scroll to position [753, 0]
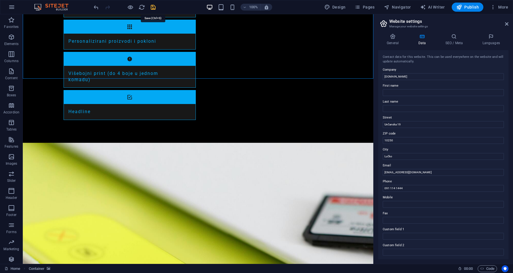
click at [152, 6] on icon "save" at bounding box center [153, 7] width 7 height 7
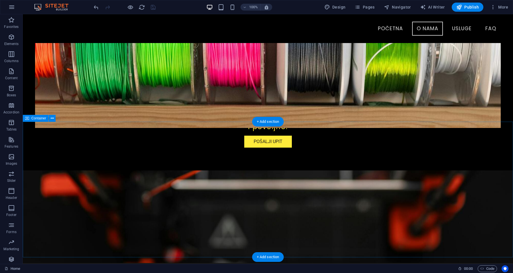
scroll to position [218, 0]
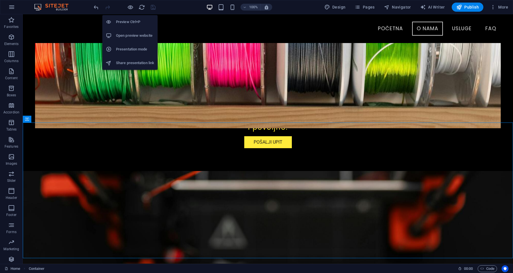
click at [131, 37] on h6 "Open preview website" at bounding box center [135, 35] width 38 height 7
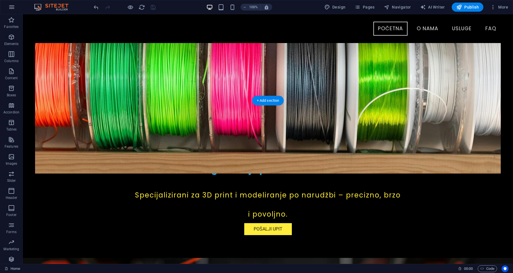
scroll to position [0, 0]
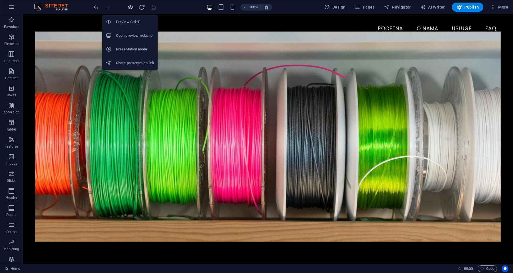
click at [130, 7] on icon "button" at bounding box center [130, 7] width 7 height 7
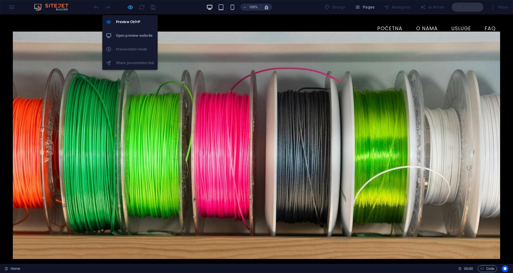
click at [130, 5] on icon "button" at bounding box center [130, 7] width 7 height 7
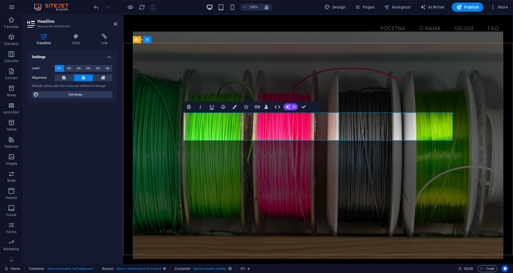
click at [162, 115] on figure at bounding box center [318, 144] width 370 height 227
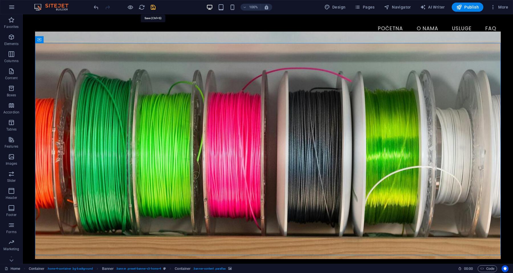
click at [151, 6] on icon "save" at bounding box center [153, 7] width 7 height 7
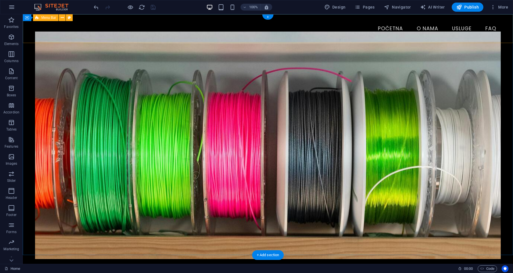
click at [61, 37] on div "Menu Početna O nama Usluge FAQ" at bounding box center [268, 28] width 490 height 29
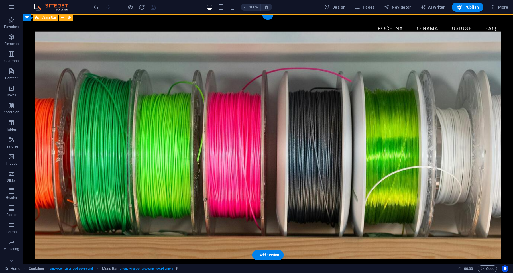
click at [61, 37] on div "Menu Početna O nama Usluge FAQ" at bounding box center [268, 28] width 490 height 29
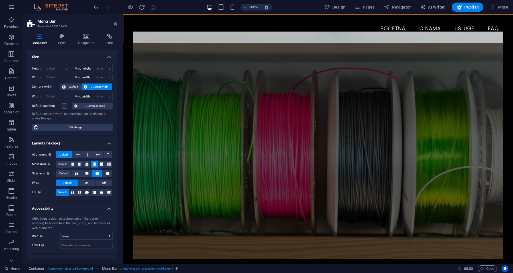
click at [174, 8] on div "100% Design Pages Navigator AI Writer Publish More" at bounding box center [302, 7] width 418 height 9
click at [209, 52] on figure at bounding box center [318, 144] width 370 height 227
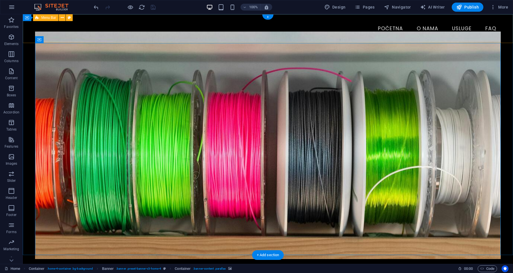
click at [121, 37] on div "Menu Početna O nama Usluge FAQ" at bounding box center [268, 28] width 490 height 29
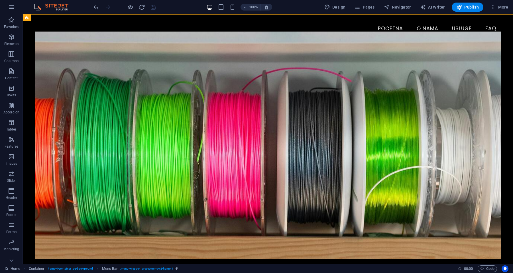
click at [174, 11] on div "100% Design Pages Navigator AI Writer Publish More" at bounding box center [302, 7] width 418 height 9
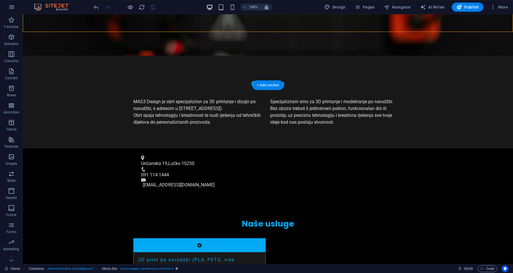
scroll to position [509, 0]
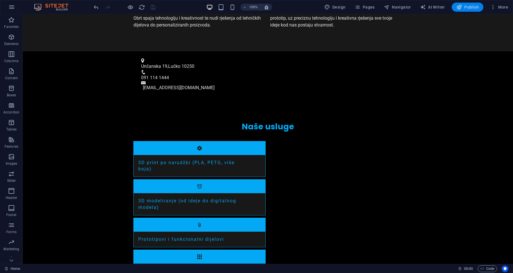
click at [469, 6] on span "Publish" at bounding box center [467, 7] width 23 height 6
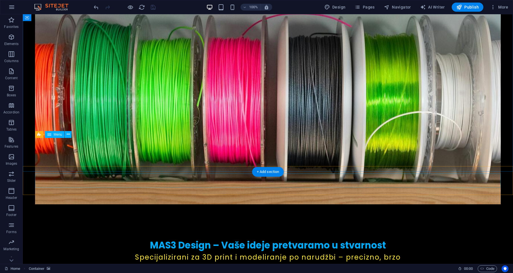
scroll to position [0, 0]
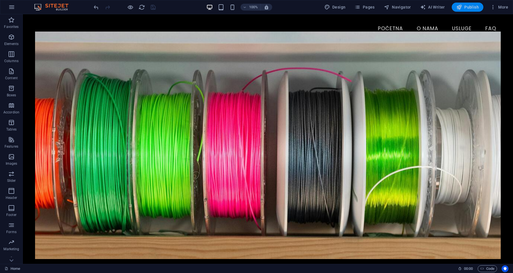
click at [468, 5] on span "Publish" at bounding box center [467, 7] width 23 height 6
click at [153, 7] on div at bounding box center [125, 7] width 64 height 9
click at [466, 7] on span "Publish" at bounding box center [467, 7] width 23 height 6
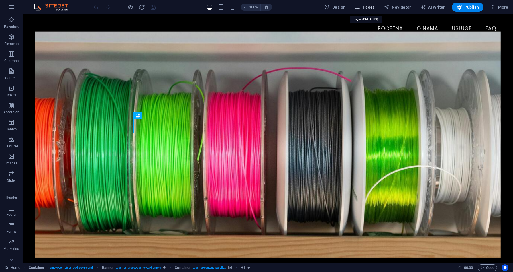
click at [366, 8] on span "Pages" at bounding box center [364, 7] width 20 height 6
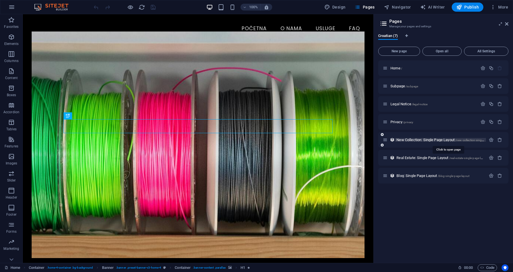
click at [408, 140] on span "New Collection: Single Page Layout /new-collection-single-page-layout" at bounding box center [447, 140] width 103 height 4
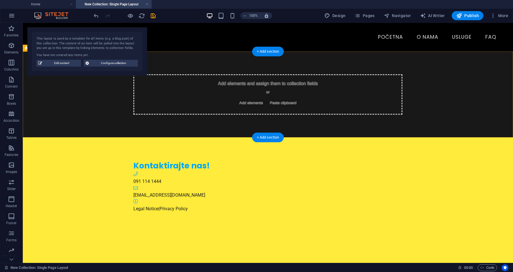
click at [73, 106] on div "Add elements and assign them to collection fields or Add elements Paste clipboa…" at bounding box center [268, 95] width 490 height 86
click at [78, 95] on div "Add elements and assign them to collection fields or Add elements Paste clipboa…" at bounding box center [268, 95] width 490 height 86
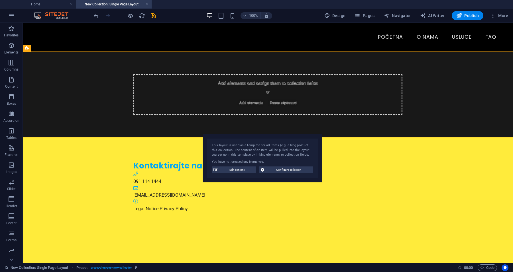
drag, startPoint x: 60, startPoint y: 30, endPoint x: 237, endPoint y: 138, distance: 206.9
click at [237, 138] on div "This layout is used as a template for all items (e.g. a blog post) of this coll…" at bounding box center [263, 158] width 120 height 48
click at [48, 47] on icon at bounding box center [46, 48] width 3 height 6
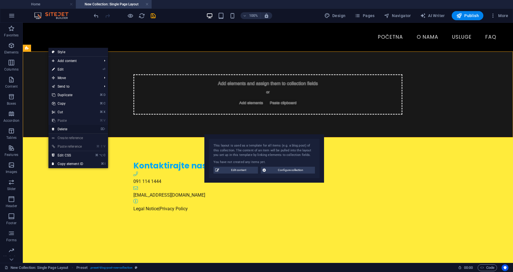
click at [61, 130] on link "⌦ Delete" at bounding box center [67, 129] width 38 height 9
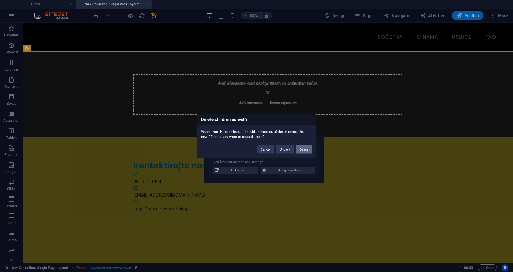
click at [303, 149] on button "Delete" at bounding box center [304, 149] width 16 height 9
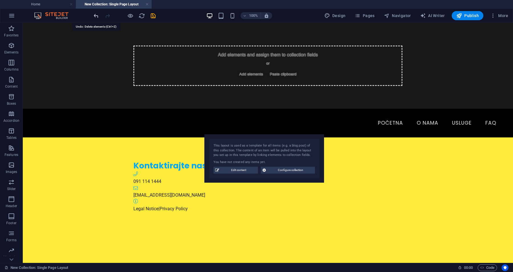
click at [96, 17] on icon "undo" at bounding box center [96, 16] width 7 height 7
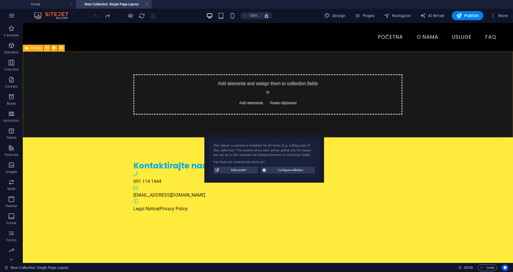
click at [47, 48] on icon at bounding box center [46, 48] width 3 height 6
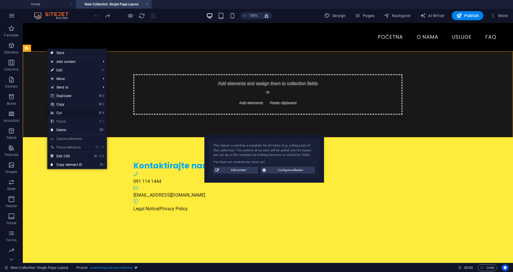
click at [58, 113] on link "⌘ X Cut" at bounding box center [66, 113] width 38 height 9
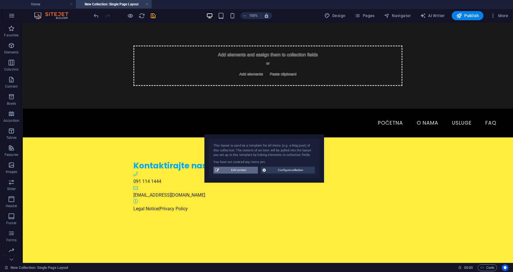
click at [238, 170] on span "Edit content" at bounding box center [238, 170] width 35 height 7
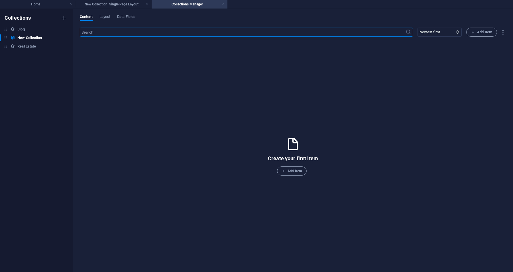
click at [222, 5] on link at bounding box center [222, 4] width 3 height 5
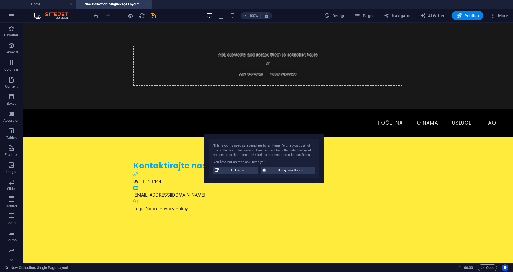
click at [147, 4] on link at bounding box center [146, 4] width 3 height 5
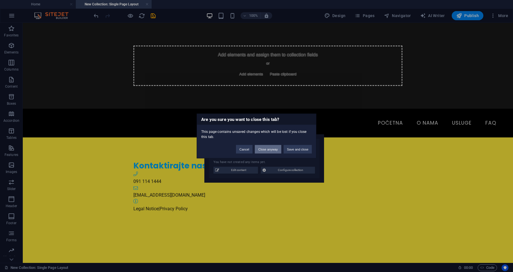
click at [265, 150] on button "Close anyway" at bounding box center [268, 149] width 26 height 9
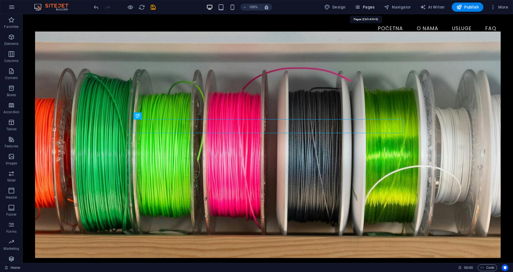
click at [360, 8] on icon "button" at bounding box center [357, 7] width 6 height 6
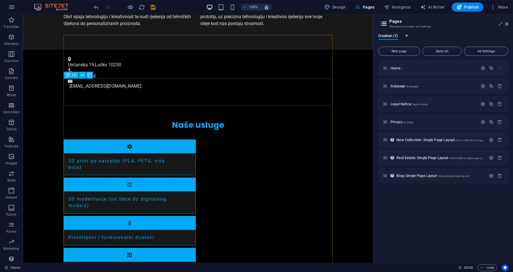
scroll to position [516, 0]
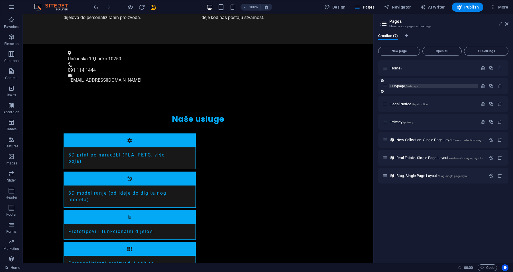
click at [399, 87] on span "Subpage /subpage" at bounding box center [404, 86] width 28 height 4
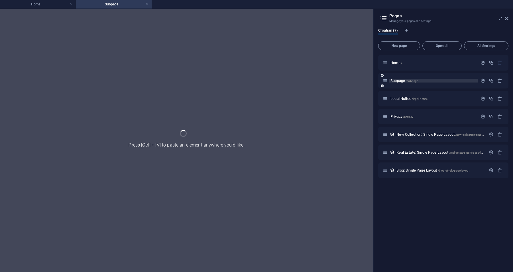
scroll to position [0, 0]
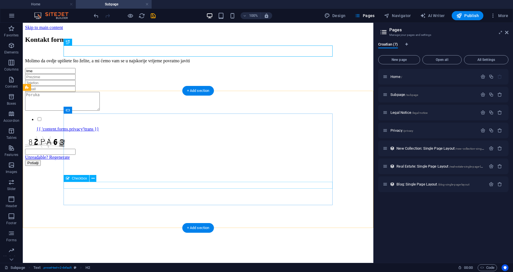
click at [105, 132] on div "{{ 'content.forms.privacy'|trans }}" at bounding box center [198, 124] width 346 height 15
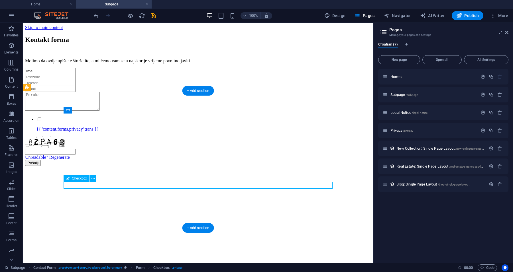
click at [105, 132] on div "{{ 'content.forms.privacy'|trans }}" at bounding box center [198, 124] width 346 height 15
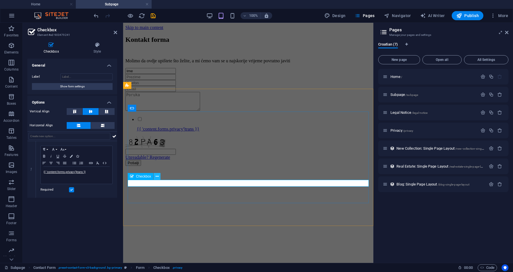
click at [156, 177] on icon at bounding box center [157, 177] width 3 height 6
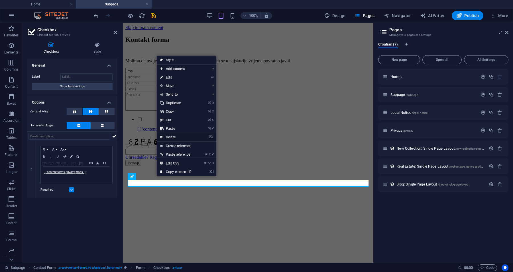
click at [168, 138] on link "⌦ Delete" at bounding box center [176, 137] width 38 height 9
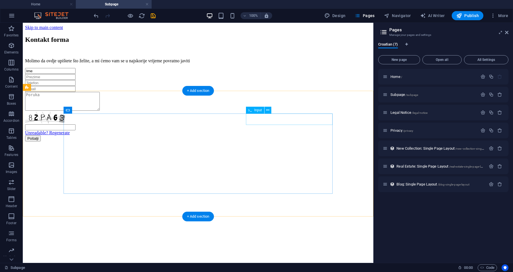
click at [276, 86] on div at bounding box center [198, 83] width 346 height 6
click at [260, 86] on div at bounding box center [198, 83] width 346 height 6
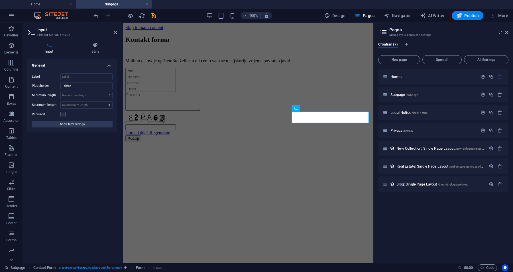
click at [63, 115] on label at bounding box center [62, 114] width 5 height 5
click at [0, 0] on input "Required" at bounding box center [0, 0] width 0 height 0
click at [69, 124] on span "Show form settings" at bounding box center [72, 124] width 25 height 7
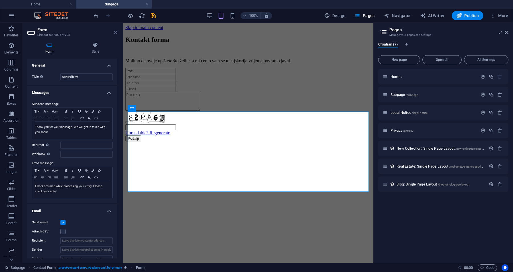
click at [114, 32] on icon at bounding box center [115, 32] width 3 height 5
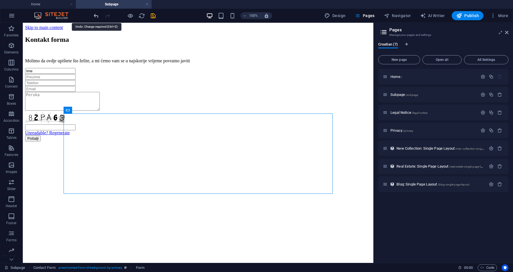
click at [95, 16] on icon "undo" at bounding box center [96, 16] width 7 height 7
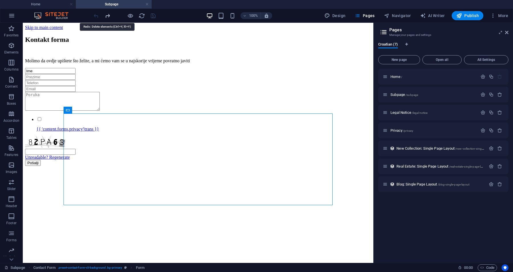
click at [107, 16] on icon "redo" at bounding box center [107, 16] width 7 height 7
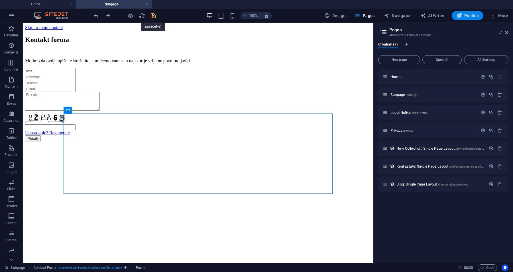
click at [154, 16] on icon "save" at bounding box center [153, 16] width 7 height 7
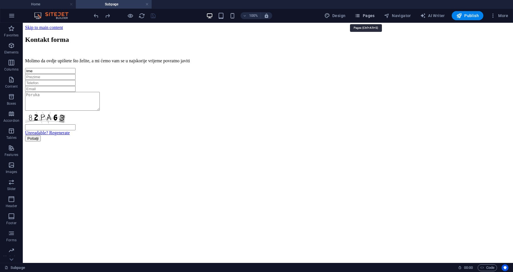
click at [358, 14] on icon "button" at bounding box center [357, 16] width 6 height 6
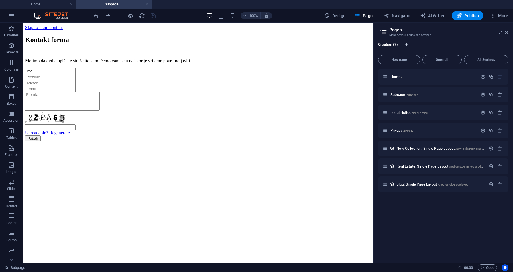
click at [407, 44] on icon "Language Tabs" at bounding box center [406, 44] width 3 height 3
select select "36"
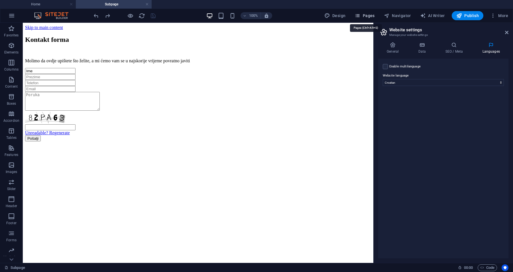
click at [368, 15] on span "Pages" at bounding box center [364, 16] width 20 height 6
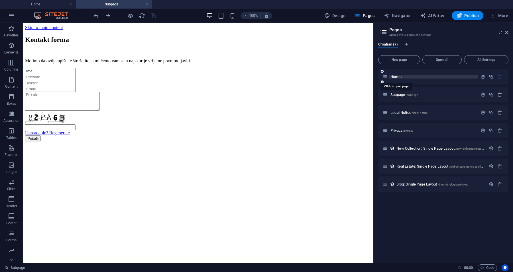
click at [394, 77] on span "Home /" at bounding box center [396, 77] width 12 height 4
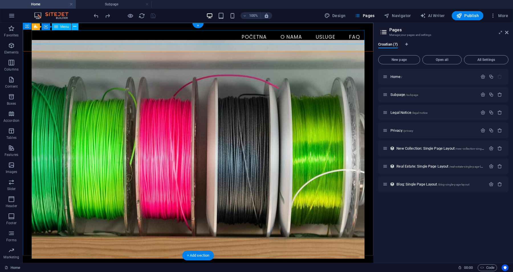
click at [158, 41] on nav "Početna O nama Usluge FAQ" at bounding box center [198, 37] width 333 height 14
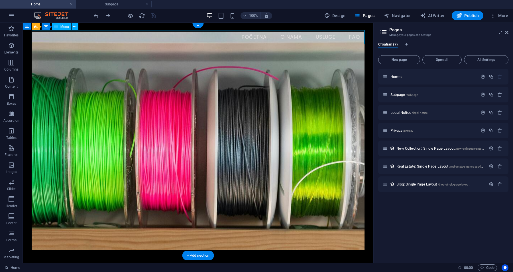
select select
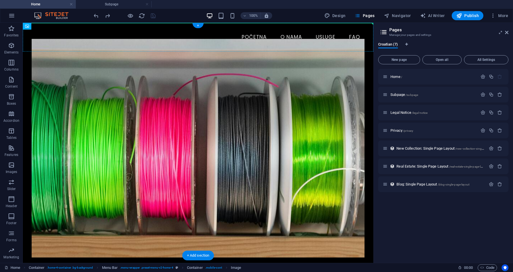
drag, startPoint x: 175, startPoint y: 46, endPoint x: 215, endPoint y: 40, distance: 39.9
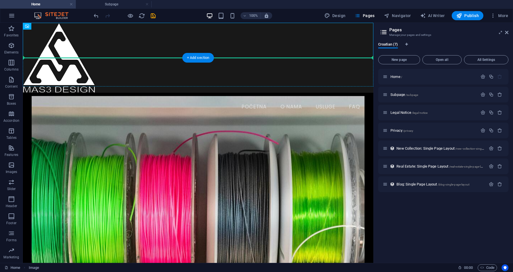
drag, startPoint x: 46, startPoint y: 36, endPoint x: 64, endPoint y: 70, distance: 38.2
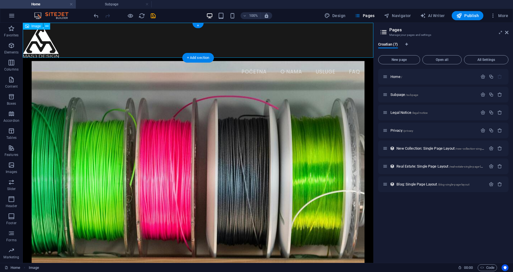
click at [113, 42] on figure at bounding box center [198, 40] width 351 height 35
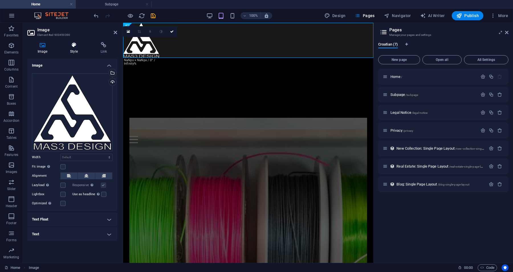
click at [74, 46] on icon at bounding box center [74, 45] width 28 height 6
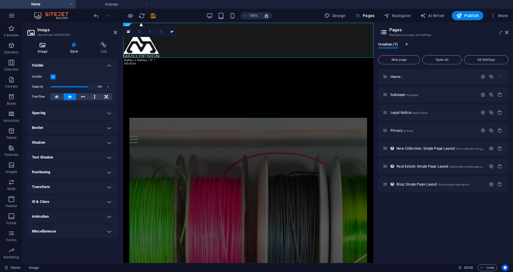
click at [44, 47] on icon at bounding box center [42, 45] width 30 height 6
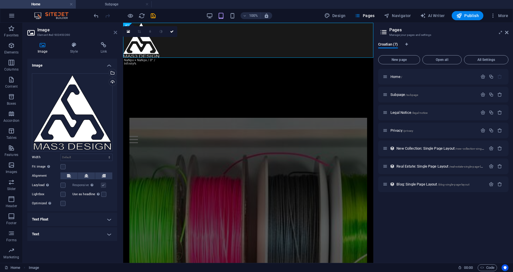
click at [115, 32] on icon at bounding box center [115, 32] width 3 height 5
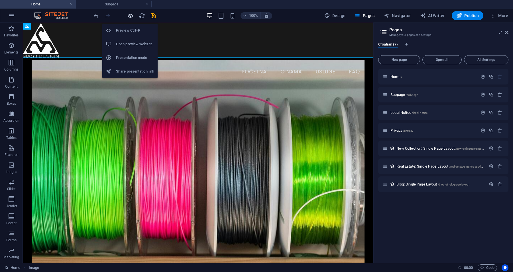
click at [133, 17] on icon "button" at bounding box center [130, 16] width 7 height 7
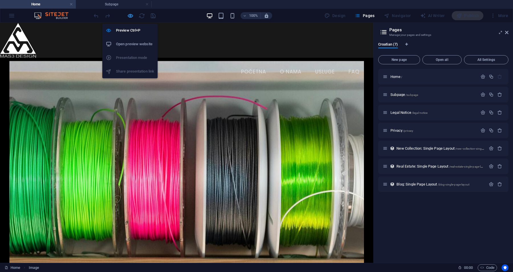
click at [133, 17] on icon "button" at bounding box center [130, 16] width 7 height 7
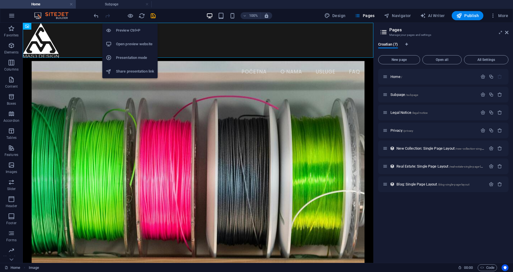
click at [125, 43] on h6 "Open preview website" at bounding box center [135, 44] width 38 height 7
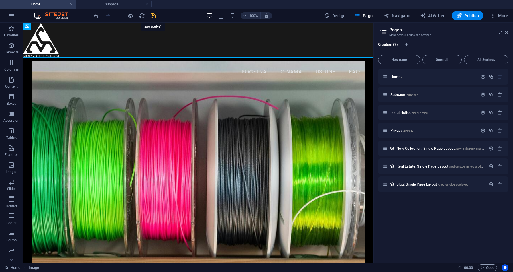
click at [152, 16] on icon "save" at bounding box center [153, 16] width 7 height 7
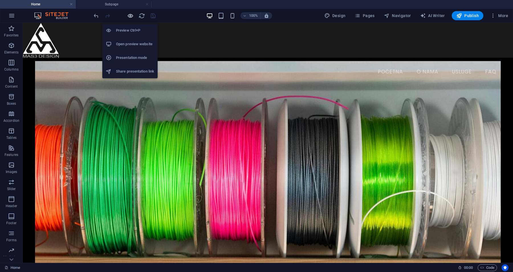
click at [130, 16] on icon "button" at bounding box center [130, 16] width 7 height 7
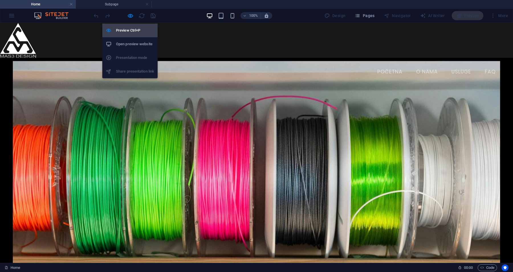
click at [127, 30] on h6 "Preview Ctrl+P" at bounding box center [135, 30] width 38 height 7
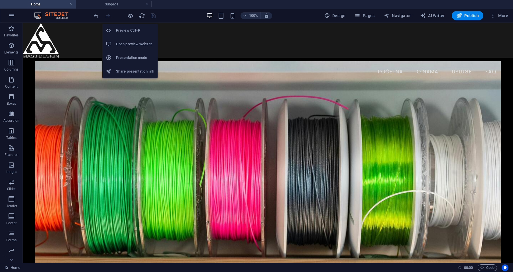
click at [127, 44] on h6 "Open preview website" at bounding box center [135, 44] width 38 height 7
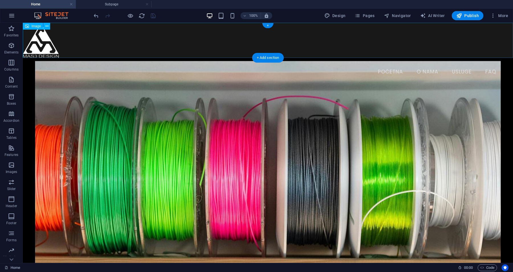
click at [44, 42] on figure at bounding box center [268, 40] width 490 height 35
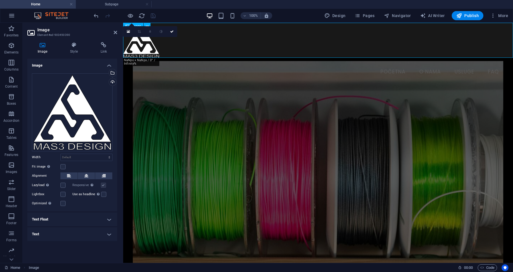
click at [146, 43] on figure at bounding box center [318, 40] width 390 height 35
click at [128, 31] on icon at bounding box center [128, 32] width 3 height 4
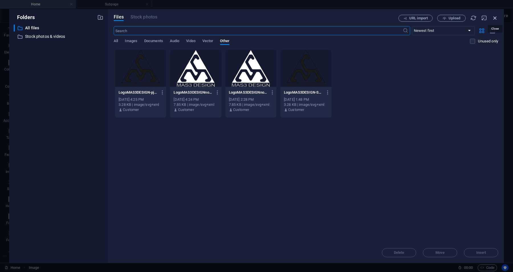
click at [497, 19] on icon "button" at bounding box center [495, 18] width 6 height 6
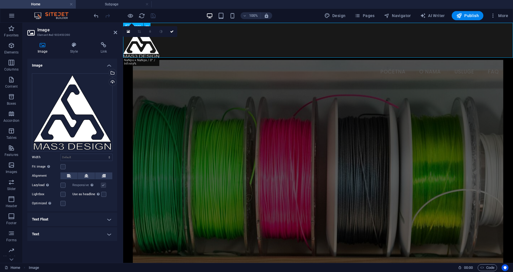
click at [274, 46] on figure at bounding box center [318, 40] width 390 height 35
click at [173, 32] on icon at bounding box center [171, 31] width 3 height 3
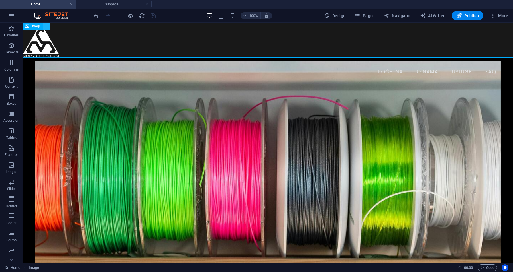
click at [48, 24] on icon at bounding box center [46, 26] width 3 height 6
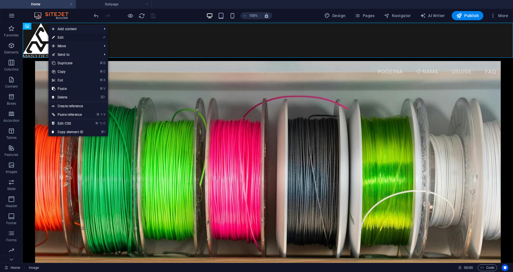
click at [61, 38] on link "⏎ Edit" at bounding box center [67, 37] width 38 height 9
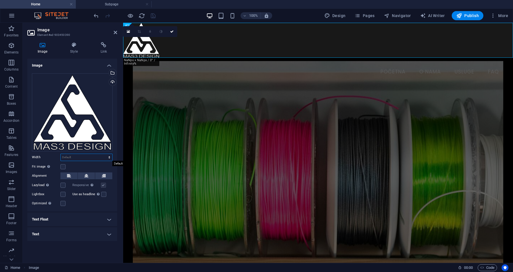
click at [90, 158] on select "Default auto px rem % em vh vw" at bounding box center [87, 157] width 52 height 7
click at [61, 154] on select "Default auto px rem % em vh vw" at bounding box center [87, 157] width 52 height 7
select select "DISABLED_OPTION_VALUE"
click at [85, 175] on icon at bounding box center [86, 176] width 4 height 7
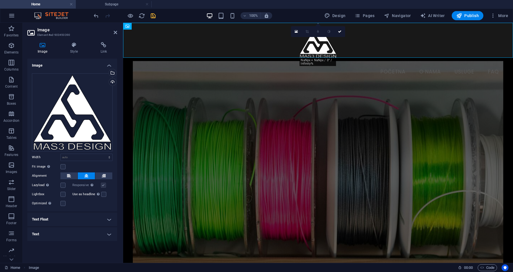
click at [107, 235] on h4 "Text" at bounding box center [72, 235] width 90 height 14
click at [109, 219] on h4 "Text Float" at bounding box center [72, 220] width 90 height 14
click at [94, 228] on span "Image right" at bounding box center [101, 231] width 20 height 7
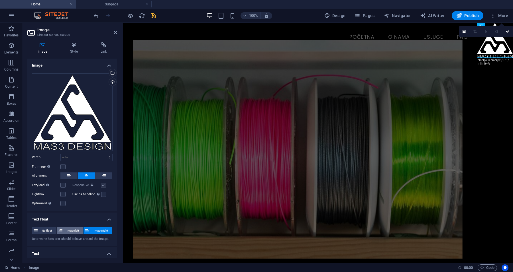
click at [62, 229] on icon at bounding box center [60, 231] width 4 height 7
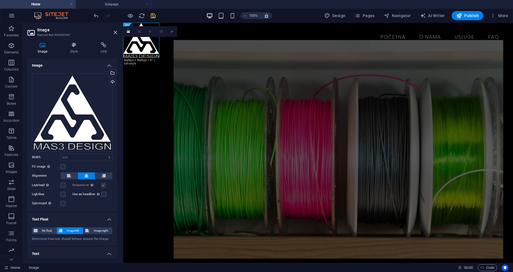
click at [171, 31] on icon at bounding box center [171, 31] width 3 height 3
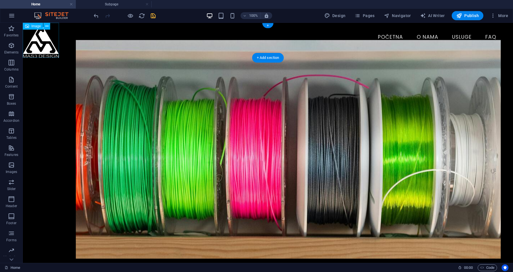
click at [41, 51] on figure at bounding box center [41, 40] width 36 height 35
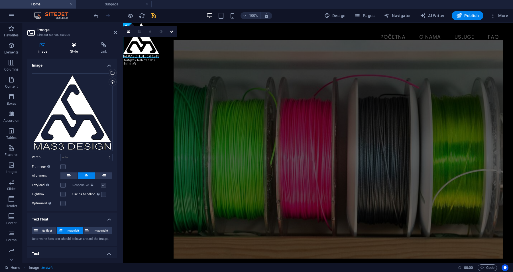
click at [74, 47] on icon at bounding box center [74, 45] width 28 height 6
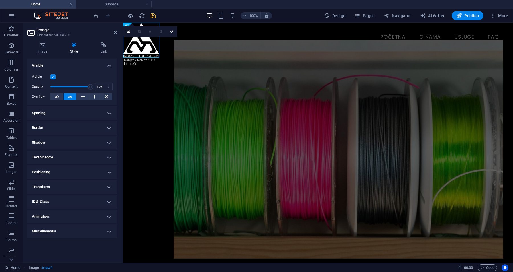
click at [54, 76] on label at bounding box center [52, 76] width 5 height 5
click at [0, 0] on input "Visible" at bounding box center [0, 0] width 0 height 0
click at [54, 76] on label at bounding box center [52, 76] width 5 height 5
click at [0, 0] on input "Visible" at bounding box center [0, 0] width 0 height 0
type input "100"
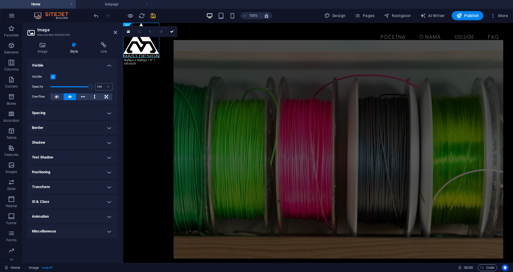
drag, startPoint x: 90, startPoint y: 86, endPoint x: 97, endPoint y: 85, distance: 7.3
click at [97, 85] on div "Opacity 100 %" at bounding box center [72, 87] width 81 height 9
click at [108, 172] on h4 "Positioning" at bounding box center [72, 173] width 90 height 14
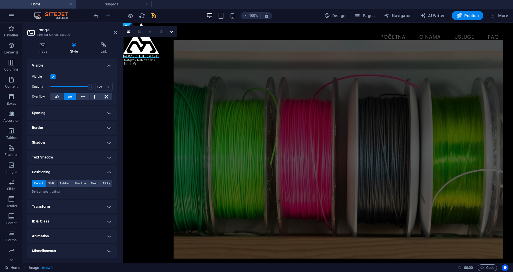
click at [109, 172] on h4 "Positioning" at bounding box center [72, 171] width 90 height 10
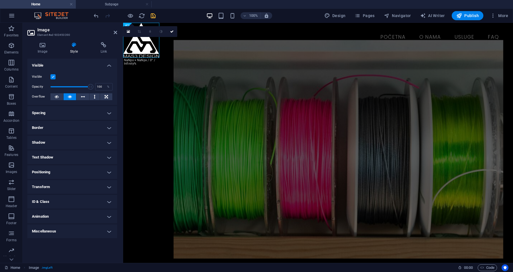
click at [109, 186] on h4 "Transform" at bounding box center [72, 187] width 90 height 14
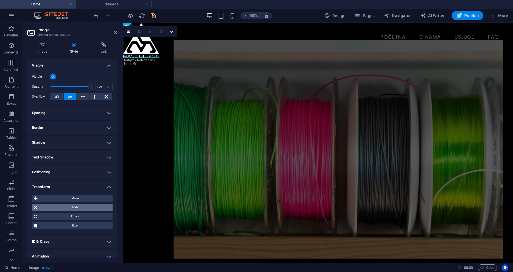
click at [72, 207] on span "Scale" at bounding box center [75, 207] width 72 height 7
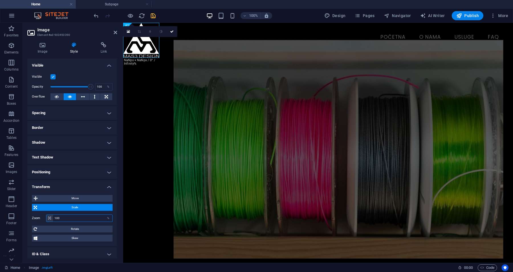
drag, startPoint x: 64, startPoint y: 217, endPoint x: 53, endPoint y: 218, distance: 11.4
click at [53, 217] on input "100" at bounding box center [82, 218] width 59 height 7
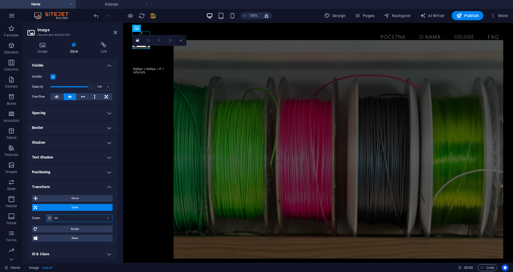
type input "50"
click at [182, 41] on icon at bounding box center [180, 40] width 3 height 3
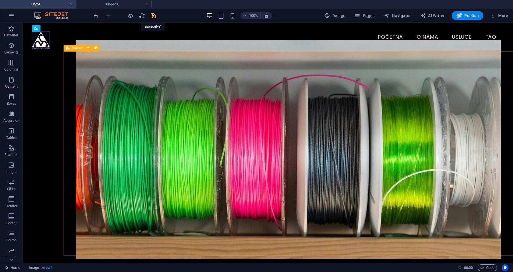
click at [154, 15] on icon "save" at bounding box center [153, 16] width 7 height 7
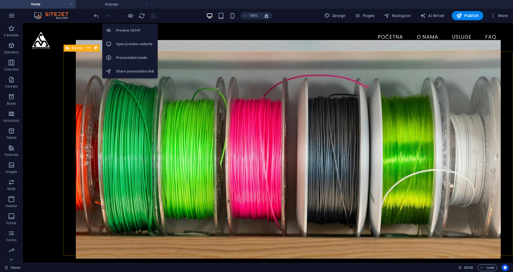
click at [129, 45] on h6 "Open preview website" at bounding box center [135, 44] width 38 height 7
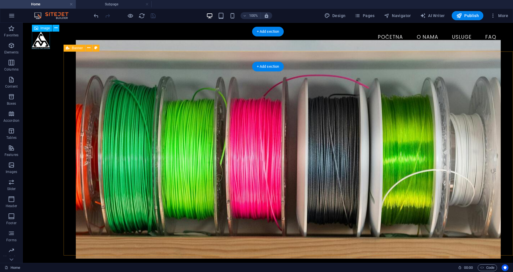
click at [38, 40] on figure at bounding box center [41, 40] width 18 height 17
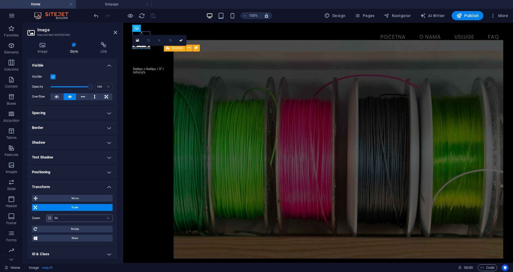
click at [49, 218] on icon at bounding box center [49, 218] width 3 height 3
click at [108, 219] on div "%" at bounding box center [108, 218] width 8 height 7
drag, startPoint x: 96, startPoint y: 216, endPoint x: 46, endPoint y: 218, distance: 49.9
click at [46, 218] on div "50 %" at bounding box center [79, 218] width 66 height 7
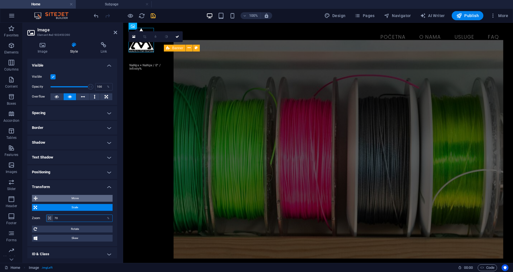
type input "70"
click at [59, 197] on span "Move" at bounding box center [75, 198] width 72 height 7
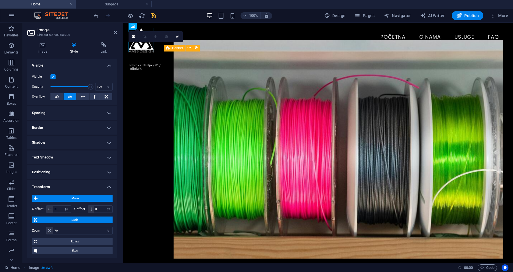
drag, startPoint x: 140, startPoint y: 47, endPoint x: 152, endPoint y: 46, distance: 12.8
click at [152, 46] on figure at bounding box center [141, 40] width 25 height 25
drag, startPoint x: 139, startPoint y: 47, endPoint x: 174, endPoint y: 42, distance: 34.9
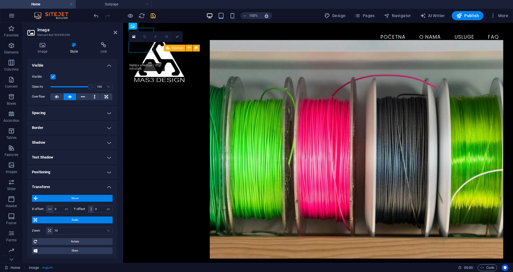
click at [177, 36] on icon at bounding box center [177, 36] width 3 height 3
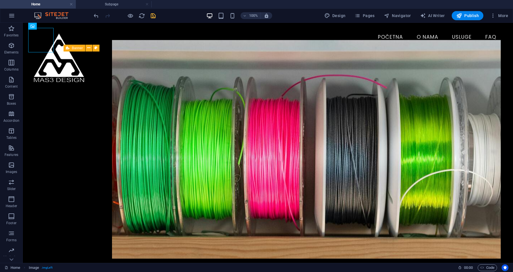
drag, startPoint x: 39, startPoint y: 43, endPoint x: 44, endPoint y: 86, distance: 43.6
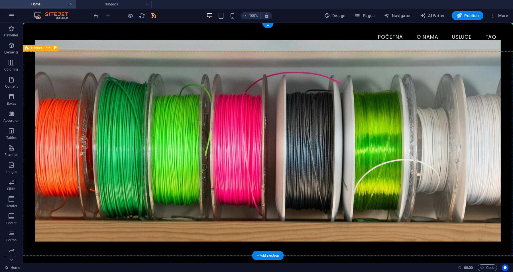
drag, startPoint x: 39, startPoint y: 250, endPoint x: 67, endPoint y: 70, distance: 182.5
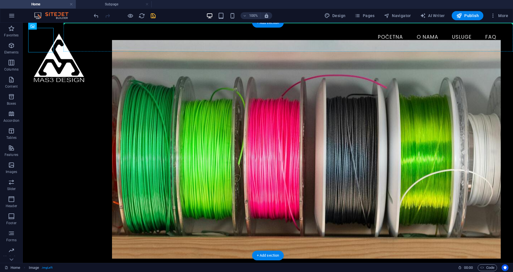
drag, startPoint x: 42, startPoint y: 36, endPoint x: 93, endPoint y: 42, distance: 50.9
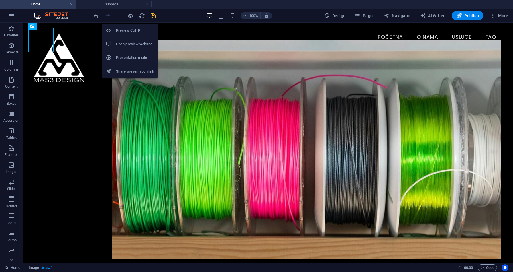
click at [133, 43] on h6 "Open preview website" at bounding box center [135, 44] width 38 height 7
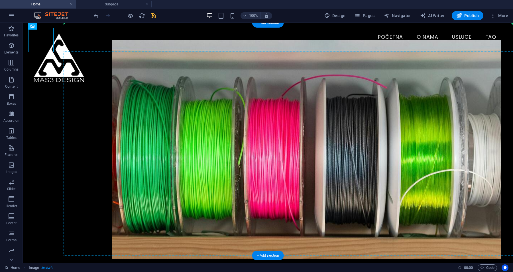
drag, startPoint x: 44, startPoint y: 45, endPoint x: 107, endPoint y: 84, distance: 74.1
drag, startPoint x: 44, startPoint y: 40, endPoint x: 72, endPoint y: 21, distance: 34.3
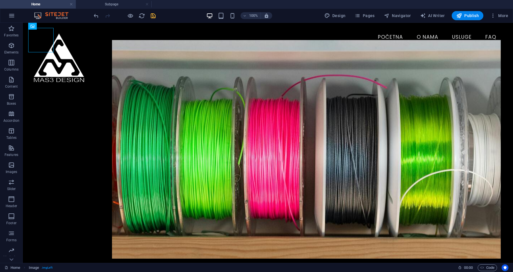
click at [33, 27] on icon at bounding box center [32, 26] width 4 height 7
drag, startPoint x: 41, startPoint y: 42, endPoint x: 39, endPoint y: 46, distance: 4.3
click at [39, 46] on figure at bounding box center [59, 57] width 51 height 49
click at [52, 27] on icon at bounding box center [52, 26] width 3 height 6
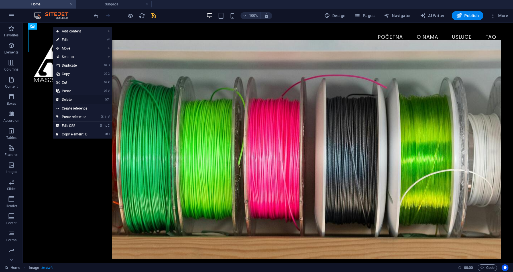
click at [65, 99] on link "⌦ Delete" at bounding box center [72, 99] width 38 height 9
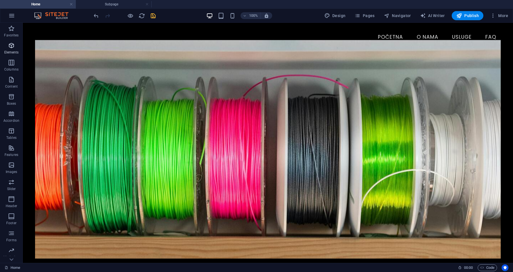
click at [11, 49] on span "Elements" at bounding box center [11, 49] width 23 height 14
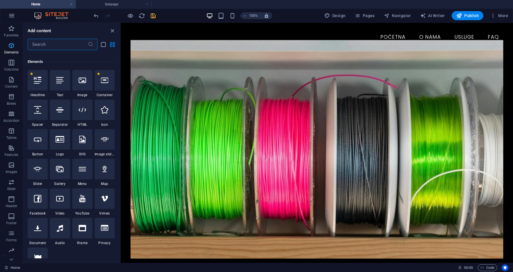
scroll to position [61, 0]
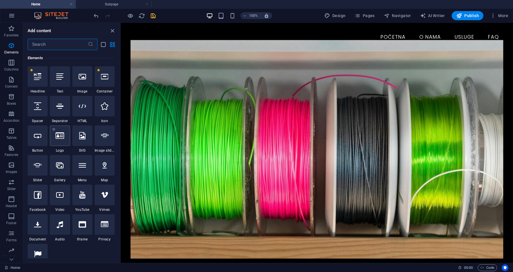
click at [58, 138] on icon at bounding box center [60, 135] width 9 height 7
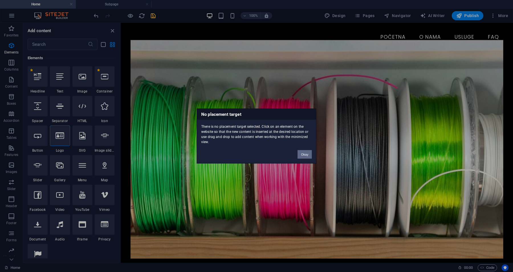
click at [303, 154] on button "Okay" at bounding box center [304, 154] width 14 height 9
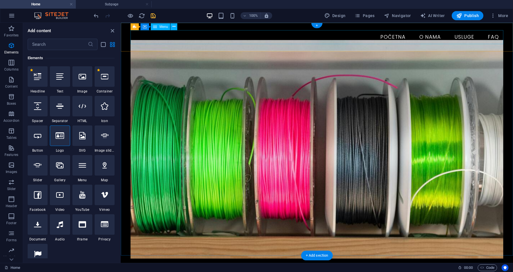
click at [194, 37] on nav "Početna O nama Usluge FAQ" at bounding box center [317, 37] width 372 height 14
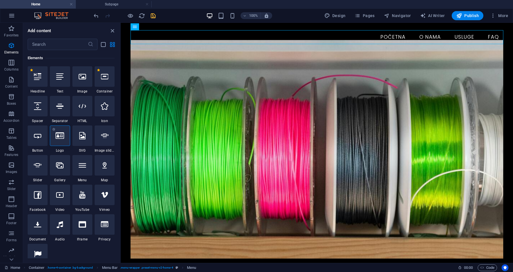
click at [60, 135] on icon at bounding box center [60, 135] width 9 height 7
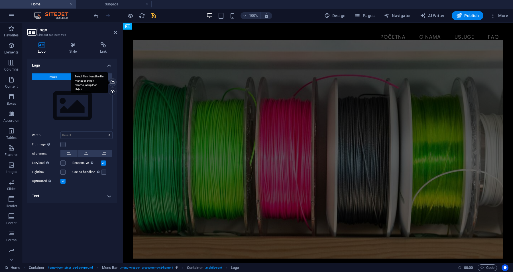
click at [113, 82] on div "Select files from the file manager, stock photos, or upload file(s)" at bounding box center [112, 83] width 9 height 9
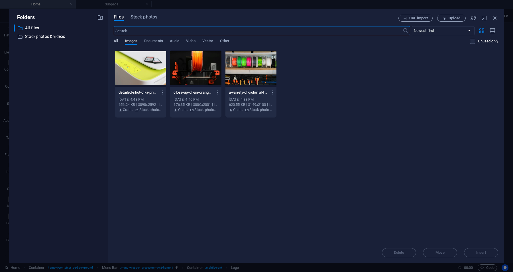
click at [116, 40] on span "All" at bounding box center [116, 42] width 4 height 8
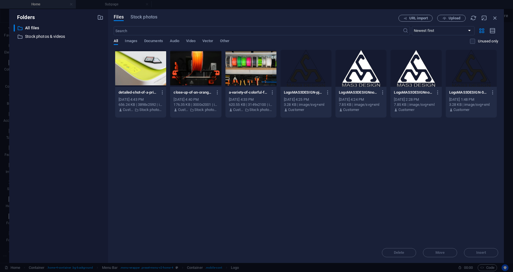
click at [358, 73] on div at bounding box center [360, 68] width 51 height 37
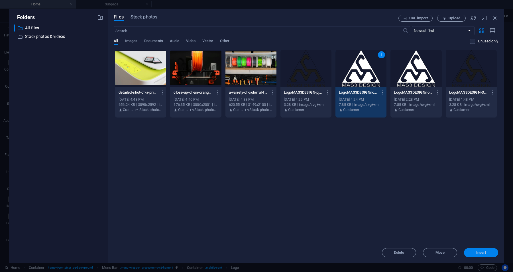
click at [475, 253] on span "Insert" at bounding box center [481, 252] width 30 height 3
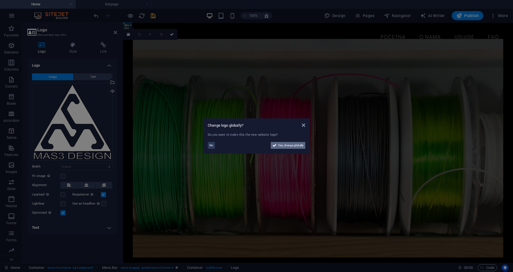
click at [284, 146] on span "Yes, change globally" at bounding box center [290, 145] width 25 height 7
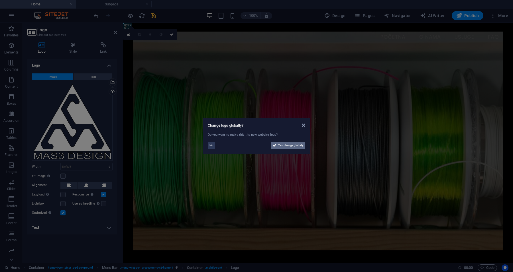
select select "36"
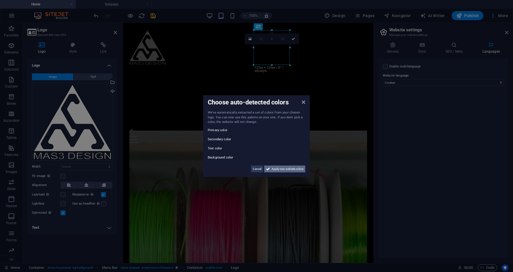
click at [278, 168] on span "Apply new website colors" at bounding box center [288, 169] width 32 height 7
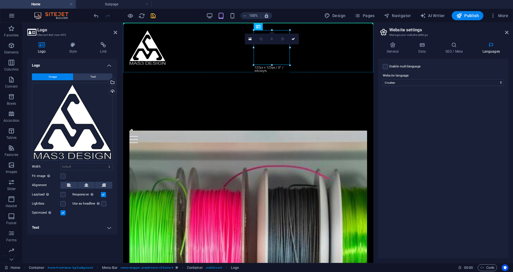
drag, startPoint x: 272, startPoint y: 50, endPoint x: 218, endPoint y: 50, distance: 53.9
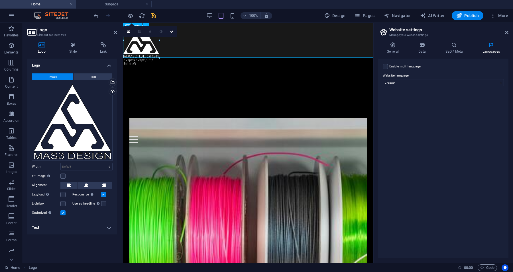
drag, startPoint x: 146, startPoint y: 45, endPoint x: 239, endPoint y: 40, distance: 92.7
click at [239, 40] on div at bounding box center [248, 40] width 250 height 35
drag, startPoint x: 137, startPoint y: 43, endPoint x: 279, endPoint y: 71, distance: 144.3
click at [86, 186] on icon at bounding box center [86, 185] width 4 height 7
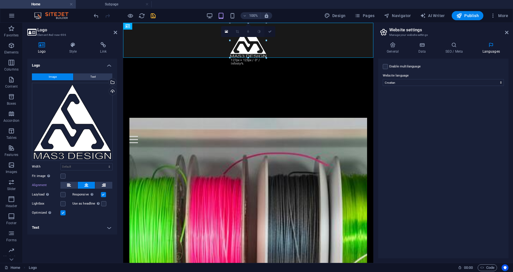
click at [270, 31] on icon at bounding box center [269, 31] width 3 height 3
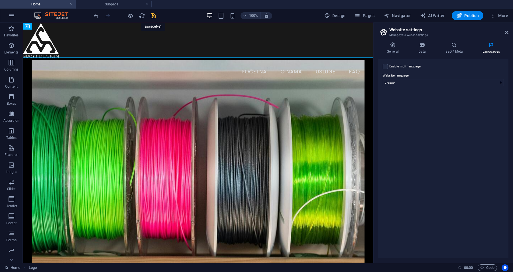
click at [152, 16] on icon "save" at bounding box center [153, 16] width 7 height 7
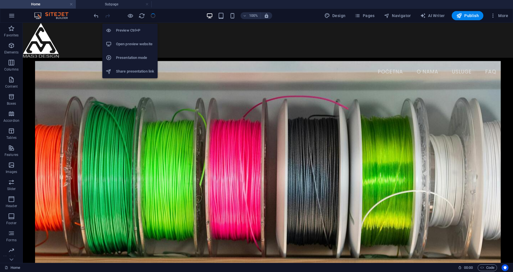
click at [131, 45] on h6 "Open preview website" at bounding box center [135, 44] width 38 height 7
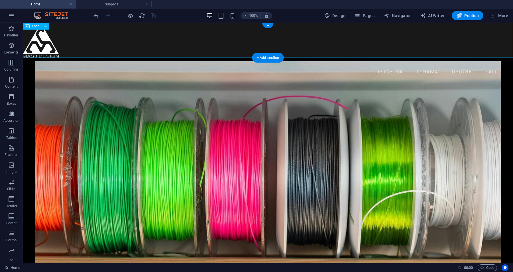
click at [34, 44] on div at bounding box center [268, 40] width 490 height 35
click at [44, 26] on icon at bounding box center [45, 26] width 3 height 6
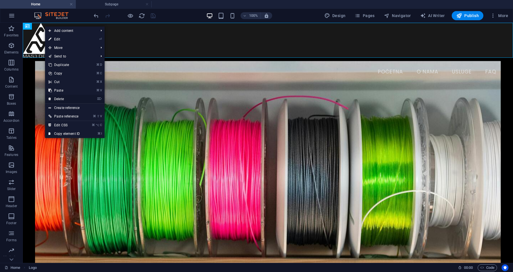
click at [58, 97] on link "⌦ Delete" at bounding box center [64, 99] width 38 height 9
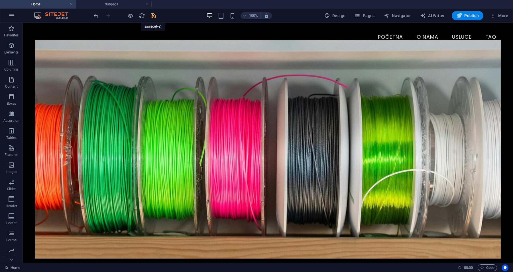
click at [153, 14] on icon "save" at bounding box center [153, 16] width 7 height 7
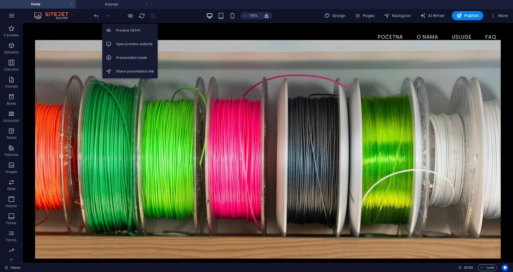
click at [129, 45] on h6 "Open preview website" at bounding box center [135, 44] width 38 height 7
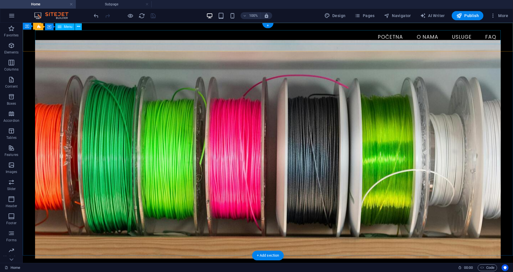
click at [232, 36] on nav "Početna O nama Usluge FAQ" at bounding box center [268, 37] width 466 height 14
select select
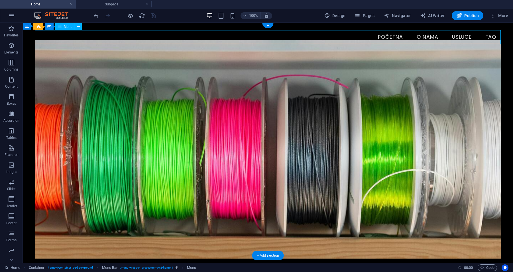
select select
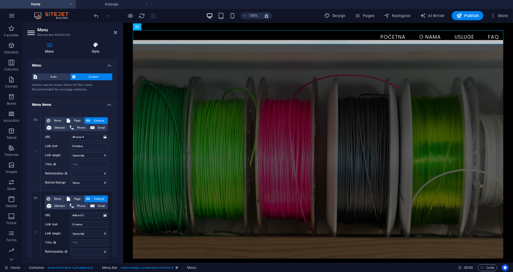
click at [94, 44] on icon at bounding box center [95, 45] width 43 height 6
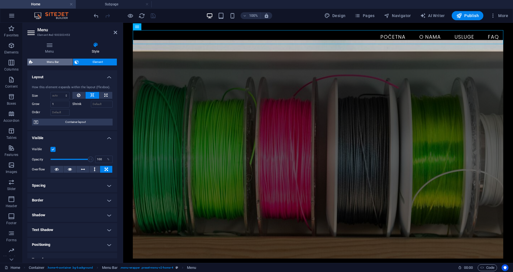
click at [50, 62] on span "Menu Bar" at bounding box center [52, 62] width 36 height 7
select select "vw"
select select "rem"
select select "vw"
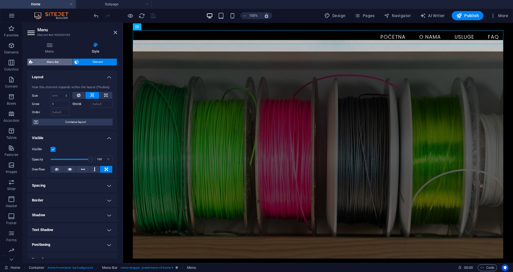
select select "preset-menu-v2-home-4"
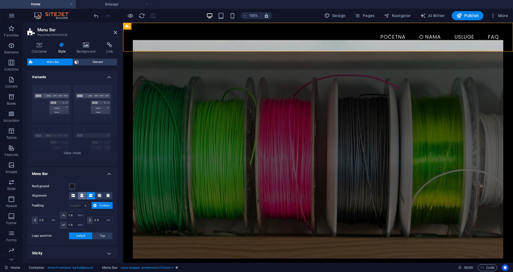
click at [81, 197] on icon at bounding box center [81, 195] width 3 height 3
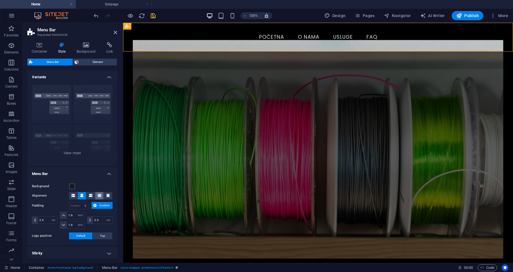
click at [98, 194] on icon at bounding box center [99, 195] width 3 height 3
click at [100, 236] on span "Top" at bounding box center [102, 236] width 5 height 7
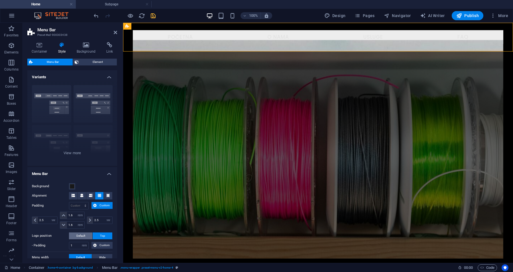
click at [82, 236] on span "Default" at bounding box center [80, 236] width 9 height 7
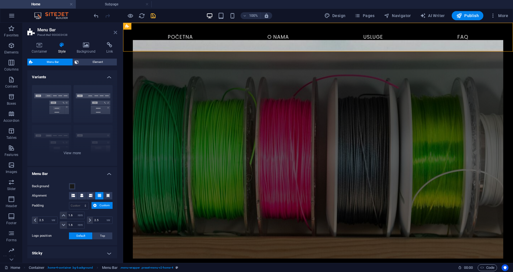
click at [115, 32] on icon at bounding box center [115, 32] width 3 height 5
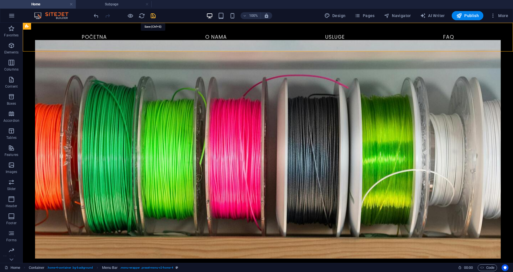
click at [152, 15] on icon "save" at bounding box center [153, 16] width 7 height 7
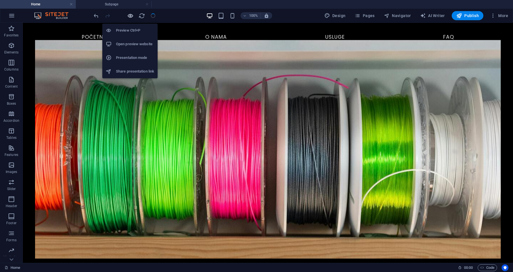
click at [131, 15] on icon "button" at bounding box center [130, 16] width 7 height 7
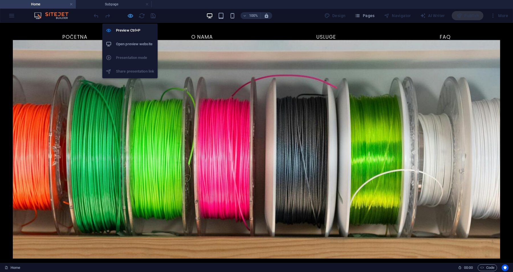
click at [131, 15] on icon "button" at bounding box center [130, 16] width 7 height 7
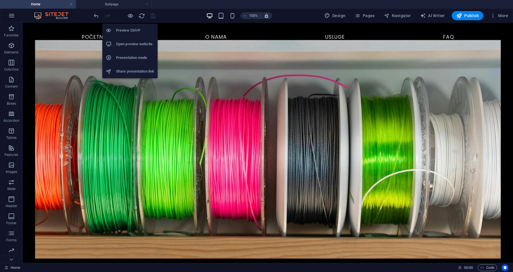
click at [130, 41] on h6 "Open preview website" at bounding box center [135, 44] width 38 height 7
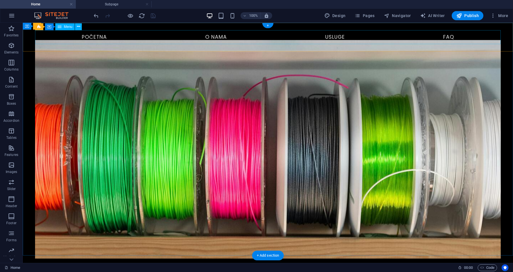
click at [225, 36] on nav "Početna O nama Usluge FAQ" at bounding box center [268, 37] width 466 height 14
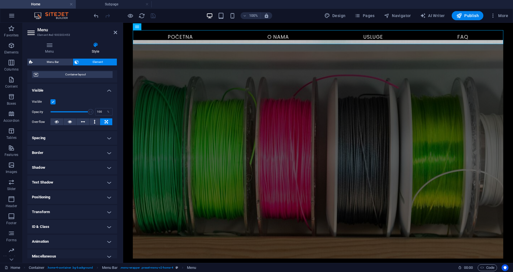
scroll to position [52, 0]
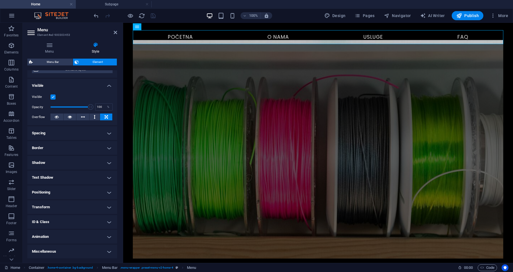
click at [108, 236] on h4 "Animation" at bounding box center [72, 237] width 90 height 14
click at [108, 237] on h4 "Animation" at bounding box center [72, 235] width 90 height 10
click at [106, 250] on h4 "Miscellaneous" at bounding box center [72, 252] width 90 height 14
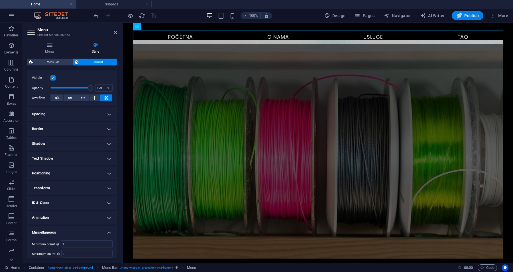
scroll to position [88, 0]
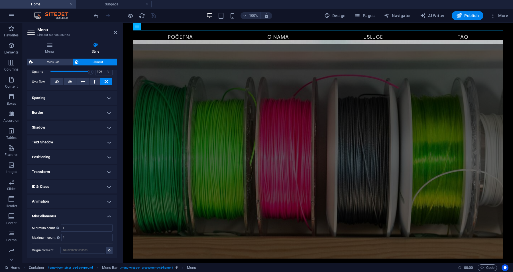
click at [107, 217] on h4 "Miscellaneous" at bounding box center [72, 215] width 90 height 10
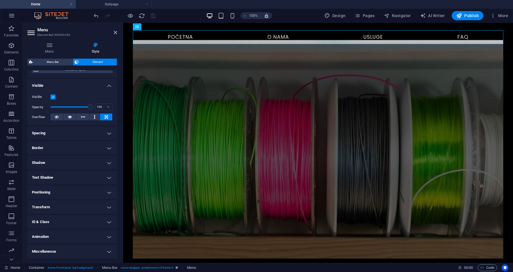
click at [107, 148] on h4 "Border" at bounding box center [72, 148] width 90 height 14
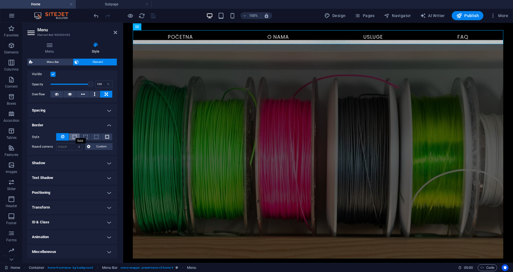
click at [74, 136] on span at bounding box center [75, 137] width 4 height 4
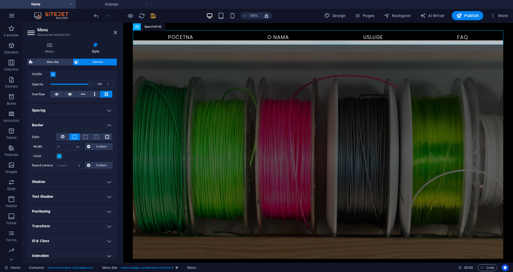
click at [154, 14] on icon "save" at bounding box center [153, 16] width 7 height 7
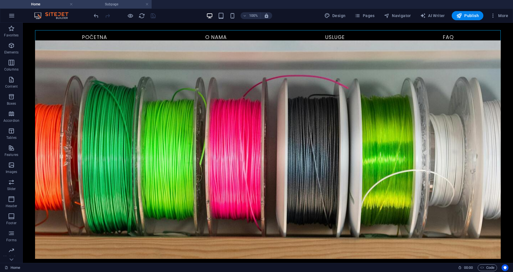
click at [104, 6] on h4 "Subpage" at bounding box center [114, 4] width 76 height 6
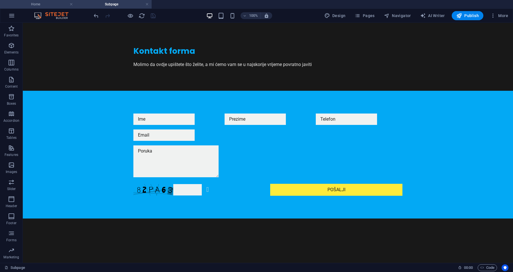
click at [61, 5] on h4 "Home" at bounding box center [38, 4] width 76 height 6
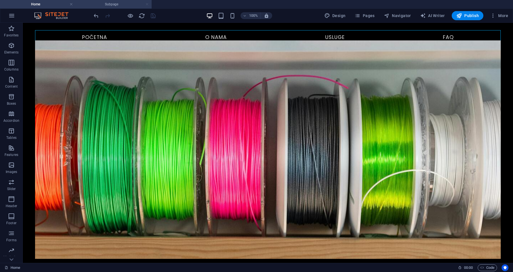
click at [147, 5] on link at bounding box center [146, 4] width 3 height 5
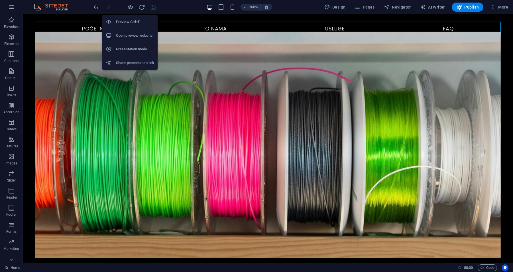
click at [130, 34] on h6 "Open preview website" at bounding box center [135, 35] width 38 height 7
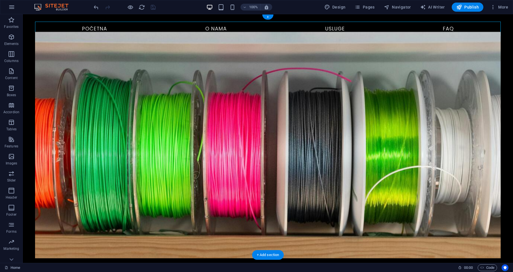
click at [152, 73] on figure at bounding box center [268, 145] width 466 height 227
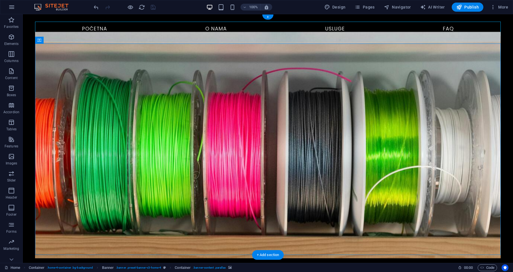
click at [152, 73] on figure at bounding box center [268, 145] width 466 height 227
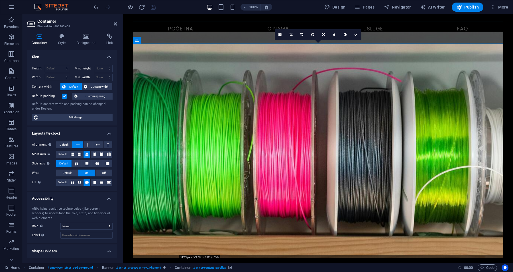
scroll to position [12, 0]
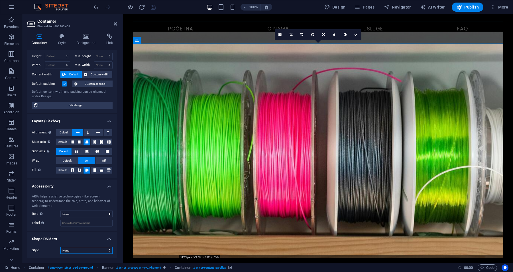
click at [71, 252] on select "None Triangle Square Diagonal Polygon 1 Polygon 2 Zigzag Multiple Zigzags Waves…" at bounding box center [86, 250] width 52 height 7
select select "half-circle"
click at [60, 247] on select "None Triangle Square Diagonal Polygon 1 Polygon 2 Zigzag Multiple Zigzags Waves…" at bounding box center [86, 250] width 52 height 7
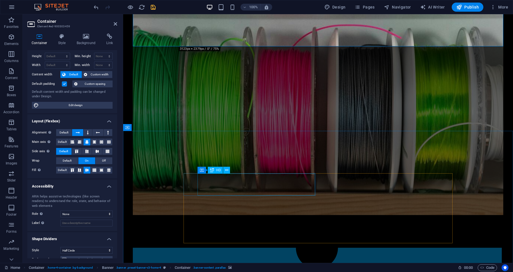
scroll to position [0, 0]
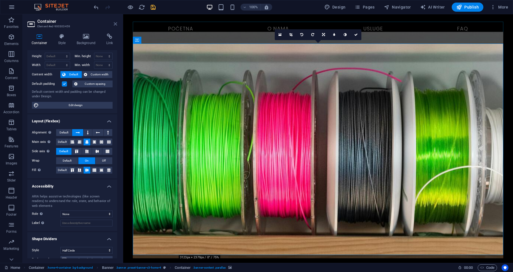
click at [114, 25] on icon at bounding box center [115, 24] width 3 height 5
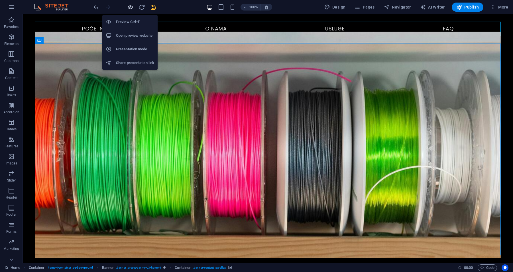
click at [131, 7] on icon "button" at bounding box center [130, 7] width 7 height 7
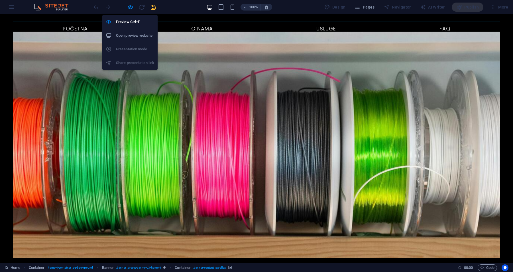
click at [125, 36] on h6 "Open preview website" at bounding box center [135, 35] width 38 height 7
click at [129, 8] on icon "button" at bounding box center [130, 7] width 7 height 7
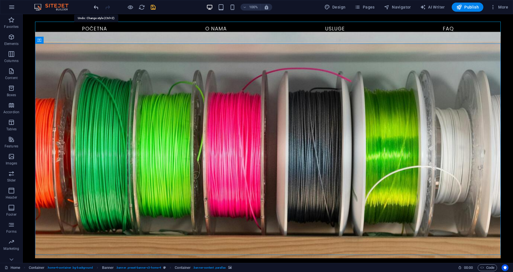
click at [95, 6] on icon "undo" at bounding box center [96, 7] width 7 height 7
click at [133, 83] on figure at bounding box center [268, 145] width 466 height 227
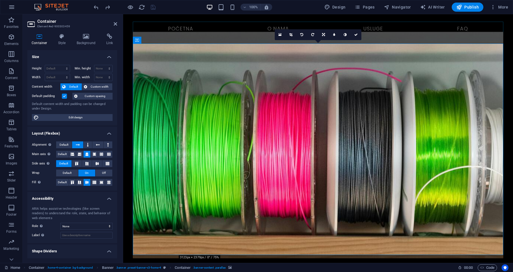
scroll to position [12, 0]
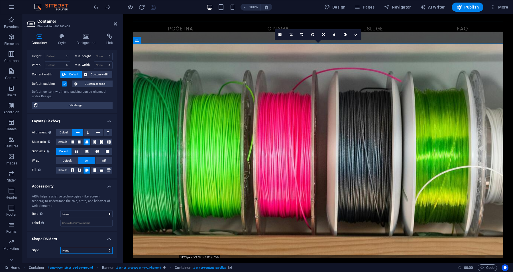
click at [70, 250] on select "None Triangle Square Diagonal Polygon 1 Polygon 2 Zigzag Multiple Zigzags Waves…" at bounding box center [86, 250] width 52 height 7
click at [60, 247] on select "None Triangle Square Diagonal Polygon 1 Polygon 2 Zigzag Multiple Zigzags Waves…" at bounding box center [86, 250] width 52 height 7
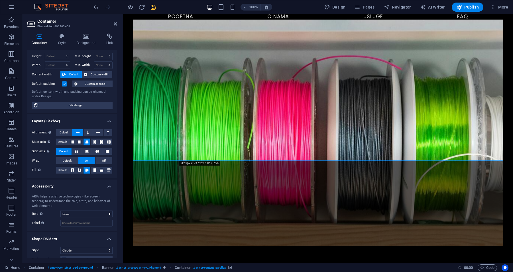
scroll to position [0, 0]
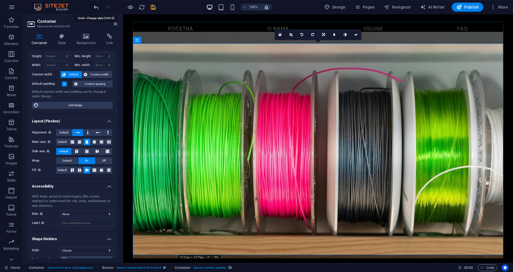
click at [95, 7] on icon "undo" at bounding box center [96, 7] width 7 height 7
select select "none"
click at [177, 60] on figure at bounding box center [318, 145] width 370 height 227
click at [109, 239] on h4 "Shape Dividers" at bounding box center [72, 238] width 90 height 10
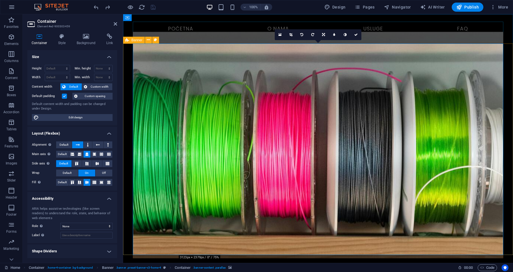
click at [127, 66] on div "MAS3 Design – Vaše ideje pretvaramo u stvarnost Specijalizirani za 3D print i m…" at bounding box center [318, 209] width 390 height 331
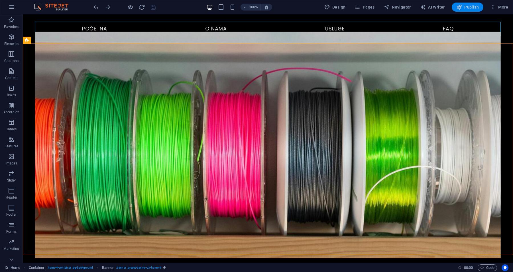
click at [468, 6] on span "Publish" at bounding box center [467, 7] width 23 height 6
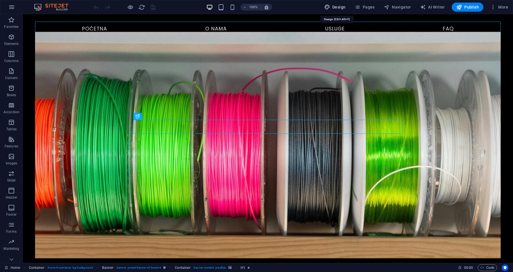
click at [337, 7] on span "Design" at bounding box center [334, 7] width 21 height 6
select select "px"
select select "200"
select select "px"
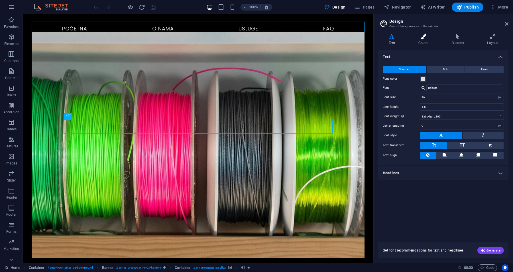
click at [424, 37] on icon at bounding box center [423, 37] width 31 height 6
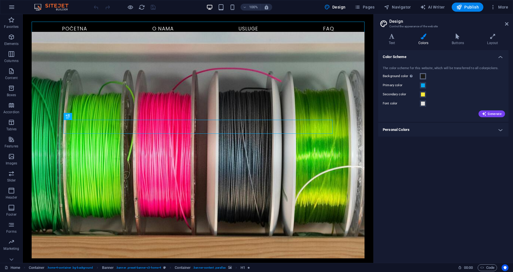
click at [423, 78] on span at bounding box center [423, 76] width 5 height 5
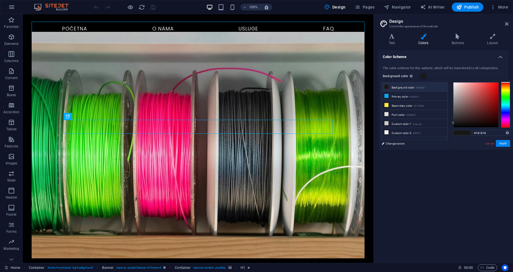
click at [406, 87] on li "Background color #181818" at bounding box center [415, 87] width 66 height 9
type input "#000000"
drag, startPoint x: 453, startPoint y: 123, endPoint x: 450, endPoint y: 132, distance: 10.0
click at [450, 132] on div "#000000 Supported formats #0852ed rgb(8, 82, 237) rgba(8, 82, 237, 90%) hsv(221…" at bounding box center [481, 156] width 63 height 153
click at [503, 146] on button "Apply" at bounding box center [503, 143] width 14 height 7
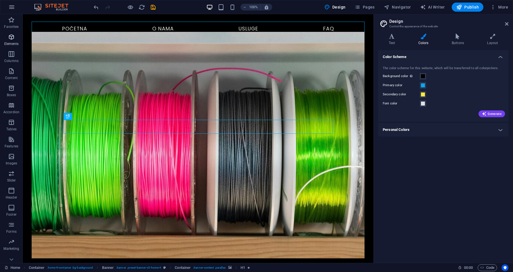
click at [11, 40] on icon "button" at bounding box center [11, 37] width 7 height 7
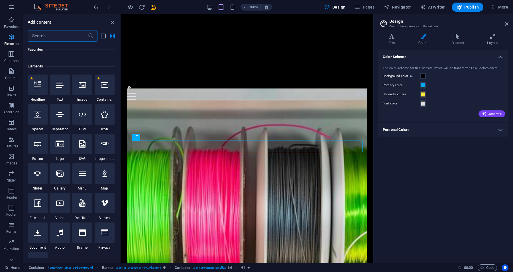
scroll to position [61, 0]
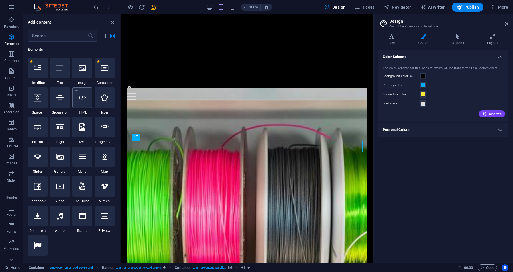
click at [83, 100] on icon at bounding box center [82, 97] width 7 height 7
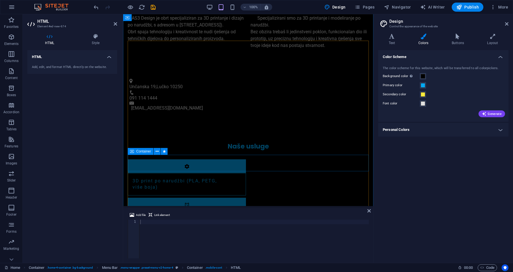
scroll to position [786, 0]
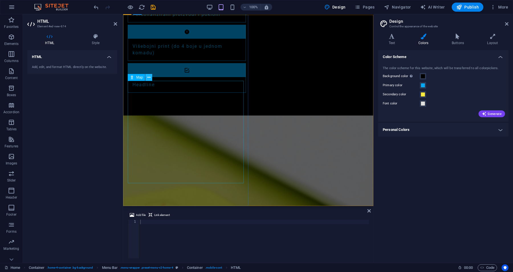
click at [148, 77] on icon at bounding box center [148, 78] width 3 height 6
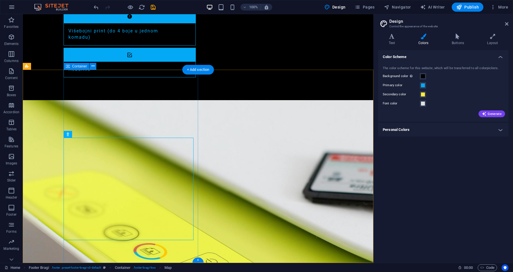
scroll to position [762, 0]
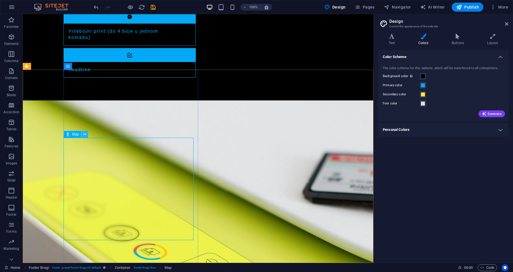
click at [84, 135] on icon at bounding box center [84, 135] width 3 height 6
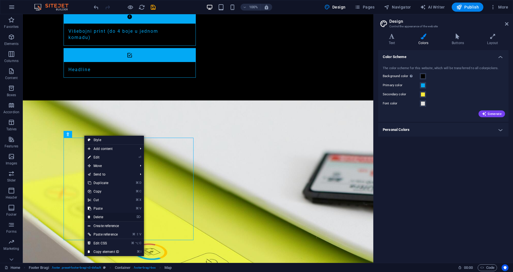
click at [96, 216] on link "⌦ Delete" at bounding box center [103, 217] width 38 height 9
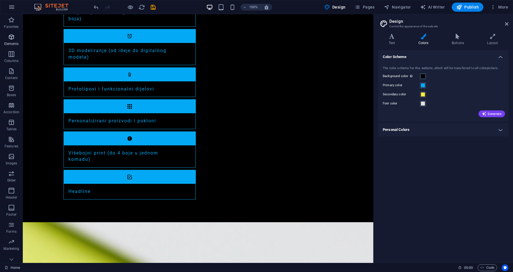
click at [6, 38] on span "Elements" at bounding box center [11, 41] width 23 height 14
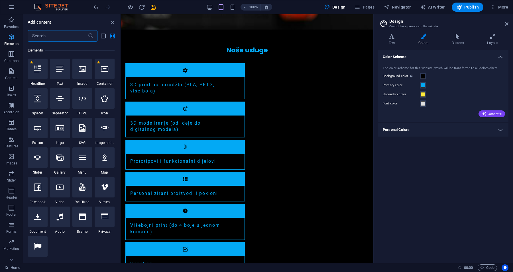
scroll to position [61, 0]
click at [77, 101] on div at bounding box center [82, 97] width 20 height 21
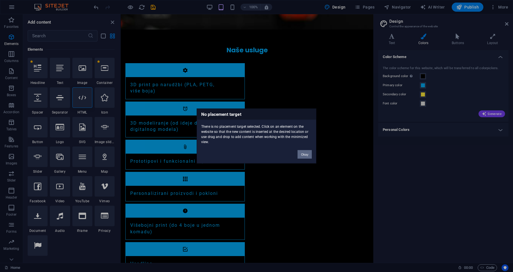
click at [304, 155] on button "Okay" at bounding box center [304, 154] width 14 height 9
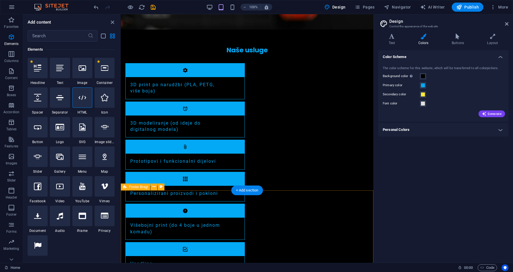
click at [84, 102] on div at bounding box center [82, 97] width 20 height 21
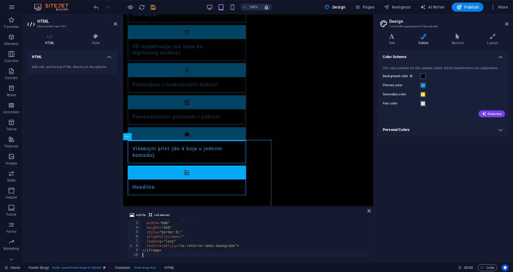
scroll to position [0, 0]
click at [370, 211] on icon at bounding box center [368, 211] width 3 height 5
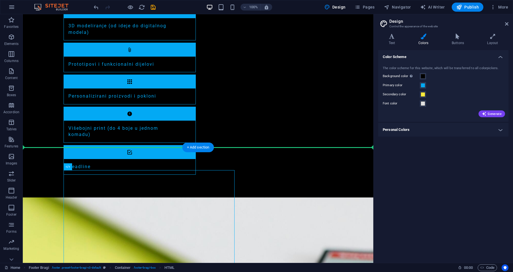
drag, startPoint x: 134, startPoint y: 217, endPoint x: 199, endPoint y: 201, distance: 67.5
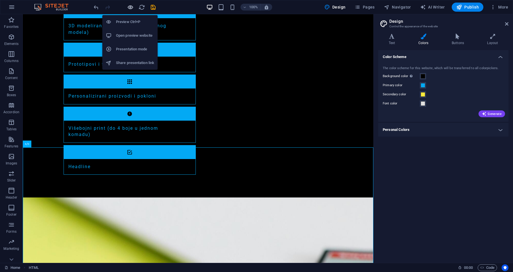
click at [130, 7] on icon "button" at bounding box center [130, 7] width 7 height 7
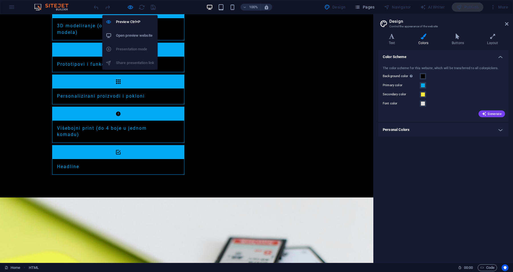
click at [129, 38] on h6 "Open preview website" at bounding box center [135, 35] width 38 height 7
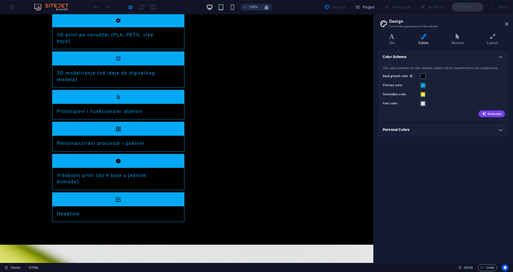
scroll to position [703, 0]
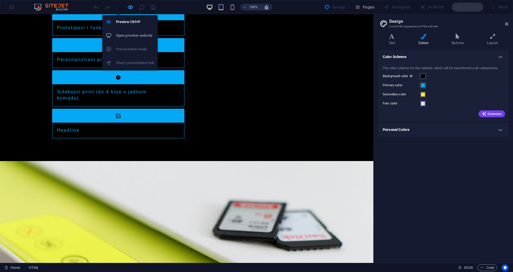
click at [130, 6] on icon "button" at bounding box center [130, 7] width 7 height 7
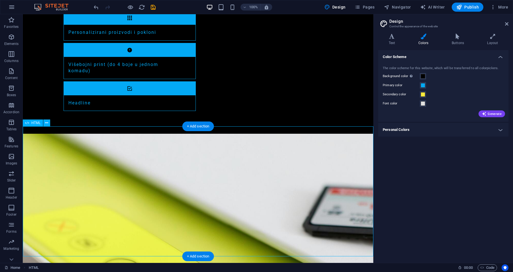
scroll to position [789, 0]
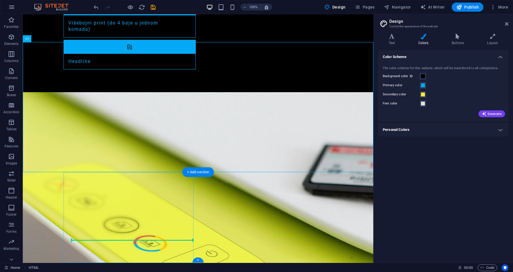
drag, startPoint x: 103, startPoint y: 107, endPoint x: 128, endPoint y: 235, distance: 129.8
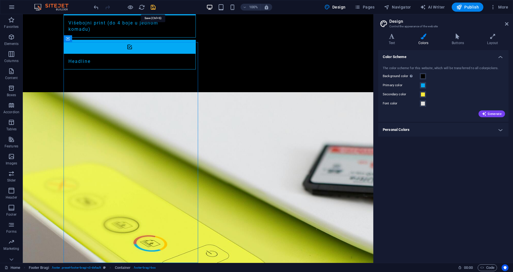
click at [154, 8] on icon "save" at bounding box center [153, 7] width 7 height 7
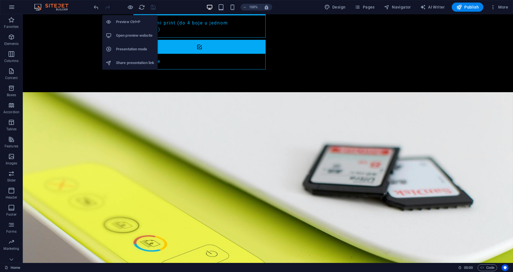
click at [137, 36] on h6 "Open preview website" at bounding box center [135, 35] width 38 height 7
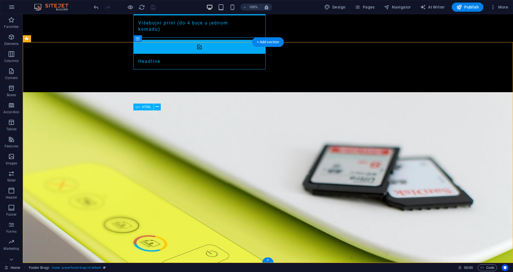
drag, startPoint x: 223, startPoint y: 167, endPoint x: 196, endPoint y: 161, distance: 27.2
drag, startPoint x: 210, startPoint y: 151, endPoint x: 188, endPoint y: 156, distance: 23.1
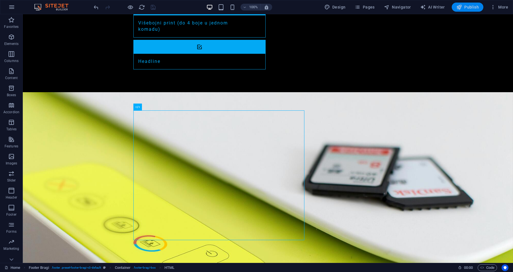
click at [466, 8] on span "Publish" at bounding box center [467, 7] width 23 height 6
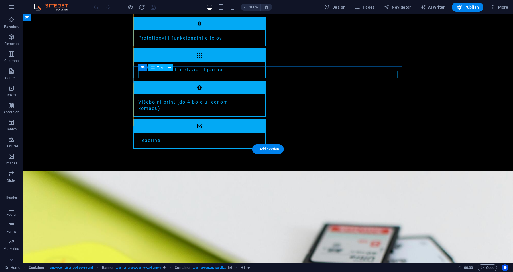
scroll to position [789, 0]
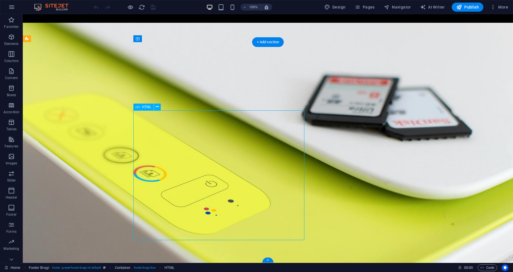
scroll to position [741, 0]
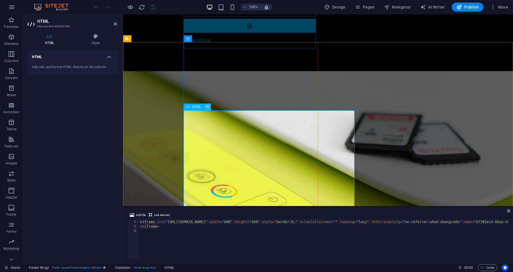
click at [207, 106] on icon at bounding box center [207, 107] width 3 height 6
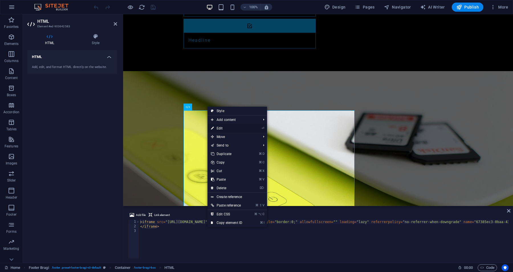
click at [221, 128] on link "⏎ Edit" at bounding box center [226, 128] width 38 height 9
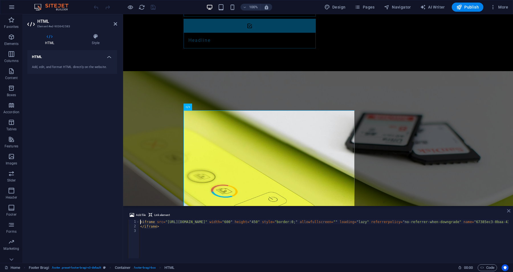
click at [509, 211] on icon at bounding box center [508, 211] width 3 height 5
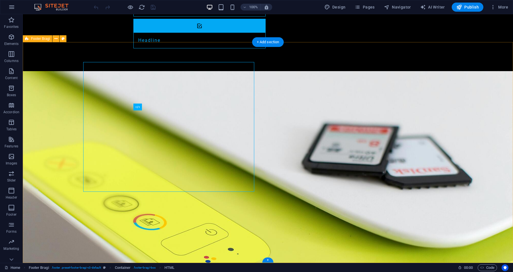
scroll to position [789, 0]
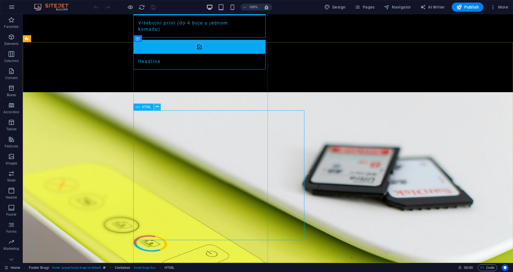
click at [156, 108] on icon at bounding box center [157, 107] width 3 height 6
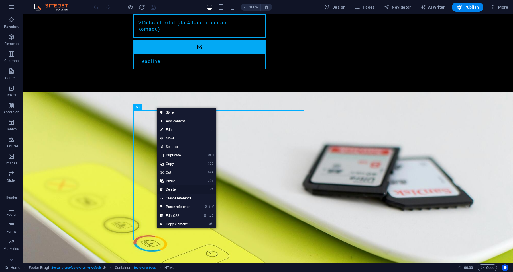
click at [171, 191] on link "⌦ Delete" at bounding box center [176, 190] width 38 height 9
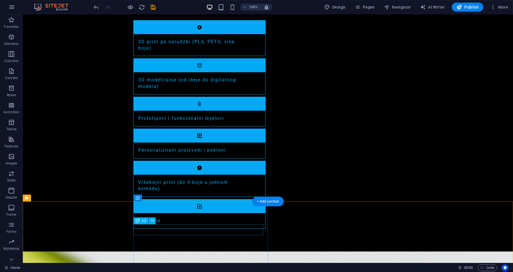
scroll to position [659, 0]
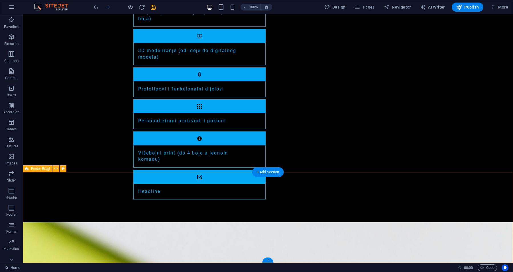
click at [8, 36] on icon "button" at bounding box center [11, 37] width 7 height 7
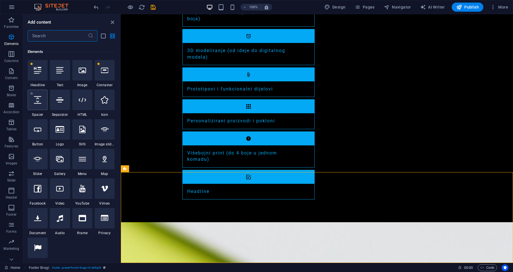
scroll to position [61, 0]
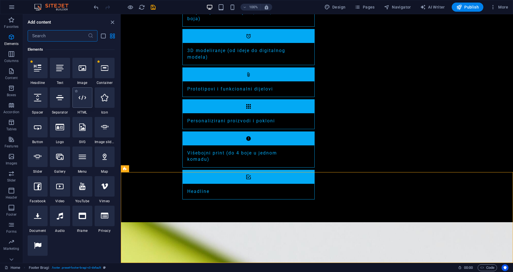
click at [81, 100] on icon at bounding box center [82, 97] width 7 height 7
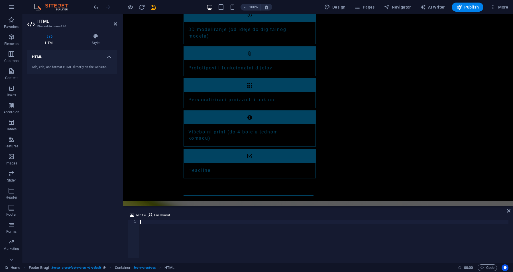
scroll to position [7, 0]
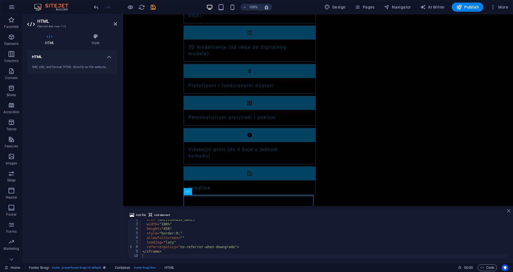
click at [509, 212] on icon at bounding box center [508, 211] width 3 height 5
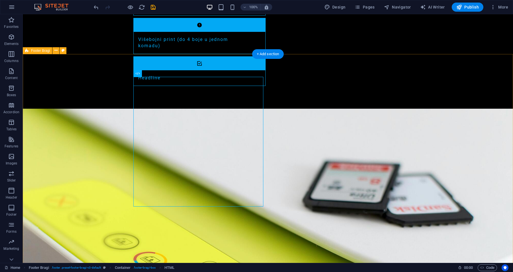
scroll to position [789, 0]
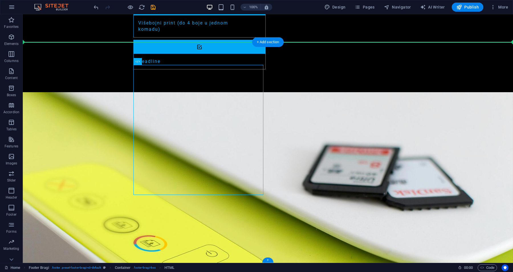
drag, startPoint x: 178, startPoint y: 81, endPoint x: 330, endPoint y: 116, distance: 155.3
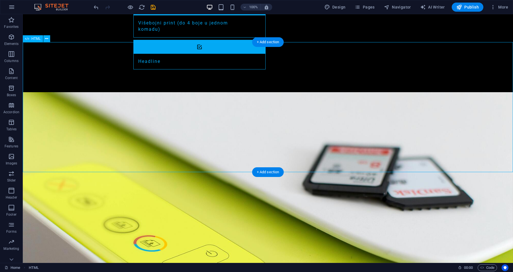
drag, startPoint x: 371, startPoint y: 93, endPoint x: 230, endPoint y: 89, distance: 141.1
drag, startPoint x: 259, startPoint y: 95, endPoint x: 227, endPoint y: 98, distance: 32.1
drag, startPoint x: 228, startPoint y: 93, endPoint x: 278, endPoint y: 248, distance: 162.2
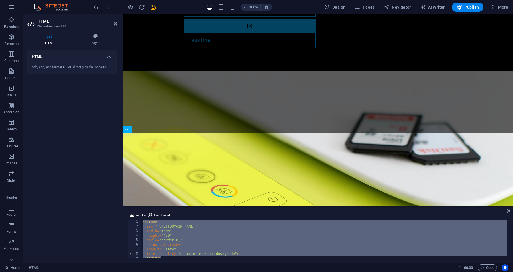
drag, startPoint x: 165, startPoint y: 252, endPoint x: 114, endPoint y: 197, distance: 75.2
click at [114, 197] on div "HTML Element #ed-new-116 HTML Style HTML Add, edit, and format HTML directly on…" at bounding box center [268, 138] width 490 height 249
type textarea "<iframe src="[URL][DOMAIN_NAME]""
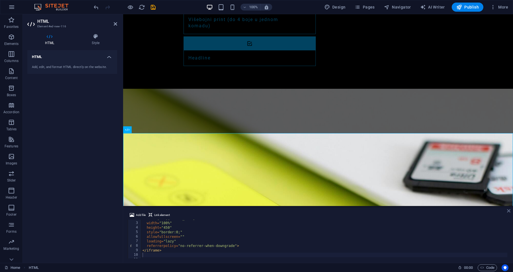
click at [509, 212] on icon at bounding box center [508, 211] width 3 height 5
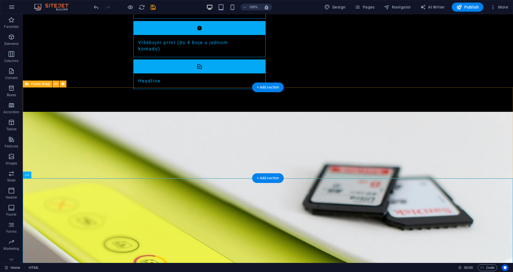
scroll to position [789, 0]
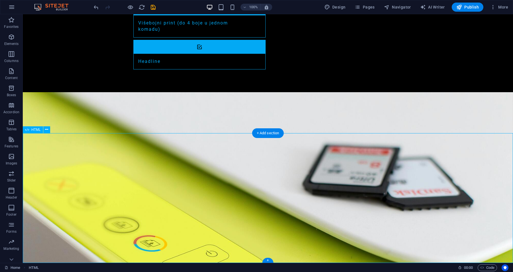
drag, startPoint x: 270, startPoint y: 180, endPoint x: 240, endPoint y: 175, distance: 30.0
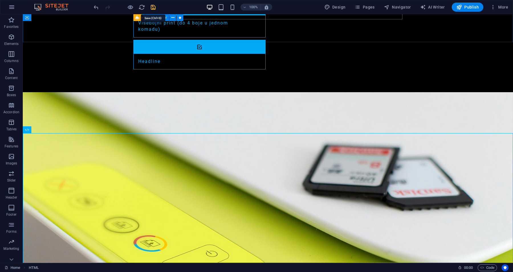
click at [154, 8] on icon "save" at bounding box center [153, 7] width 7 height 7
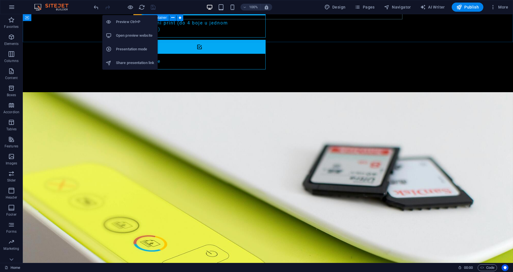
click at [129, 36] on h6 "Open preview website" at bounding box center [135, 35] width 38 height 7
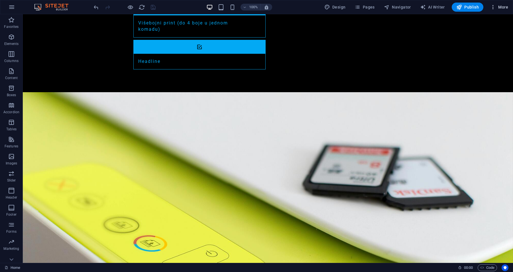
click at [502, 7] on span "More" at bounding box center [499, 7] width 18 height 6
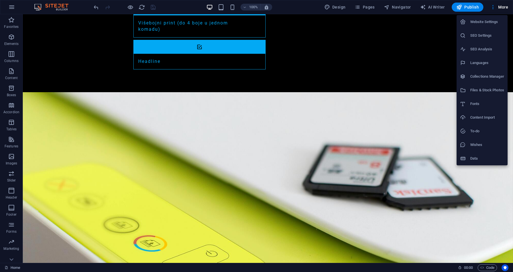
click at [470, 160] on h6 "Data" at bounding box center [487, 158] width 34 height 7
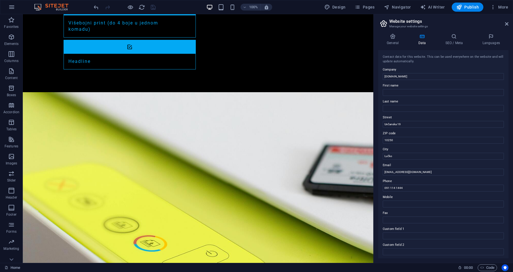
scroll to position [65, 0]
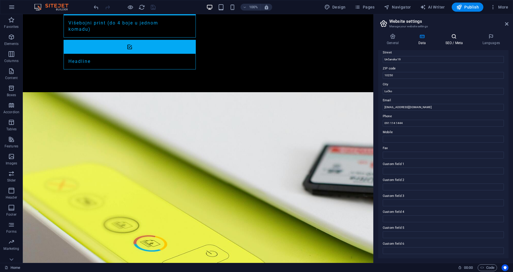
click at [450, 40] on h4 "SEO / Meta" at bounding box center [455, 40] width 37 height 12
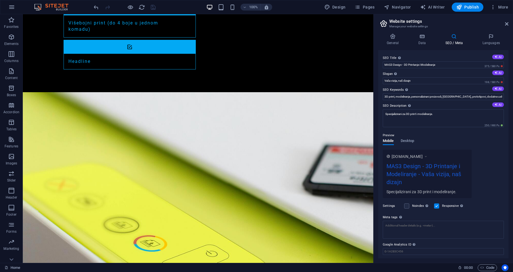
scroll to position [17, 0]
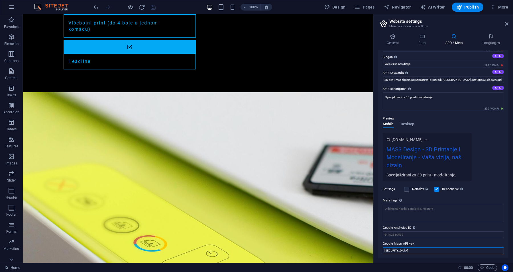
drag, startPoint x: 473, startPoint y: 265, endPoint x: 356, endPoint y: 252, distance: 118.4
click at [454, 249] on input "[SECURITY_DATA]" at bounding box center [443, 251] width 121 height 7
type input "A"
click at [508, 25] on icon at bounding box center [506, 24] width 3 height 5
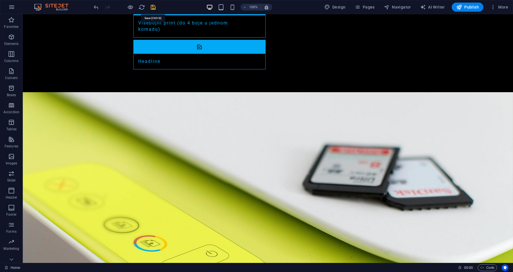
click at [152, 7] on icon "save" at bounding box center [153, 7] width 7 height 7
click at [141, 7] on icon "reload" at bounding box center [141, 7] width 7 height 7
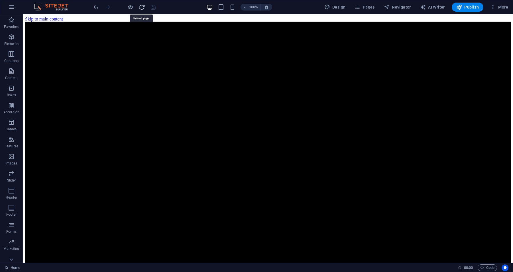
scroll to position [0, 0]
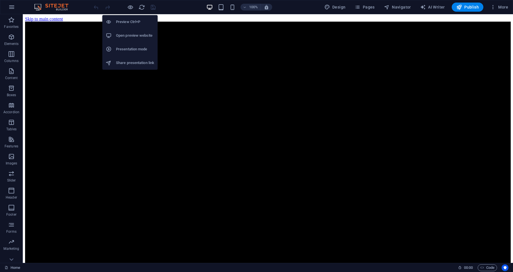
click at [129, 39] on h6 "Open preview website" at bounding box center [135, 35] width 38 height 7
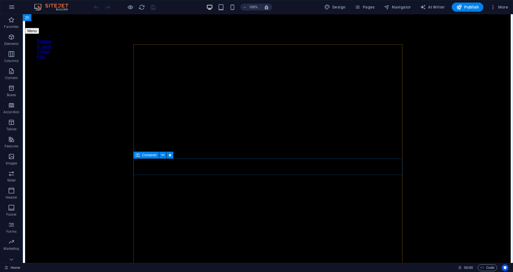
scroll to position [789, 0]
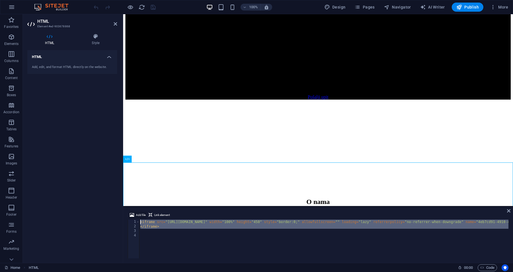
drag, startPoint x: 163, startPoint y: 231, endPoint x: 132, endPoint y: 213, distance: 35.2
click at [132, 213] on div "Add file Link element <iframe src="[URL][DOMAIN_NAME]" width="100%" height="450…" at bounding box center [318, 235] width 381 height 47
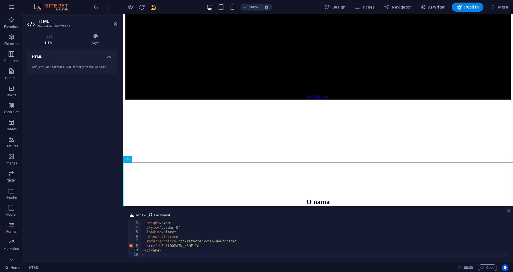
click at [509, 213] on icon at bounding box center [508, 211] width 3 height 5
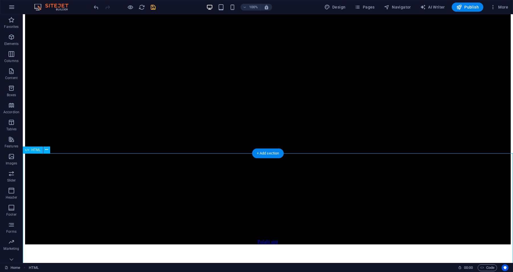
scroll to position [789, 0]
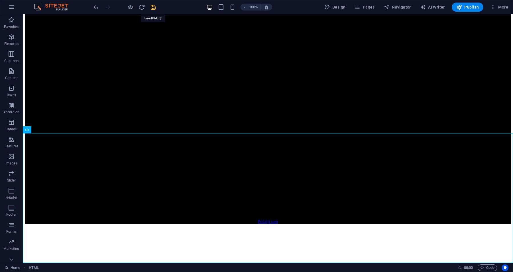
click at [154, 6] on icon "save" at bounding box center [153, 7] width 7 height 7
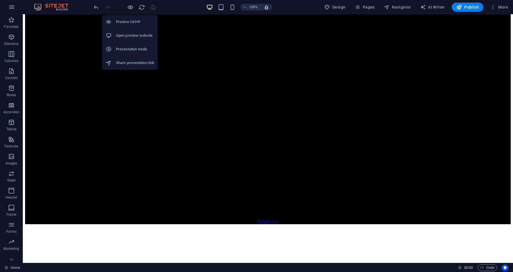
click at [131, 35] on h6 "Open preview website" at bounding box center [135, 35] width 38 height 7
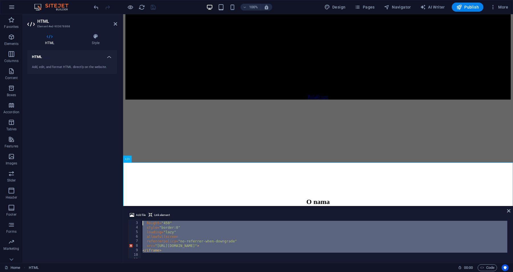
scroll to position [0, 0]
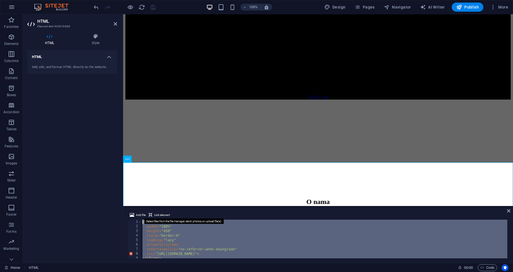
drag, startPoint x: 157, startPoint y: 256, endPoint x: 129, endPoint y: 207, distance: 56.1
click at [129, 207] on div "Add file Link element 1 2 3 4 5 6 7 8 9 10 < iframe width = "100%" height = "45…" at bounding box center [318, 235] width 390 height 56
type textarea "<iframe width="100%""
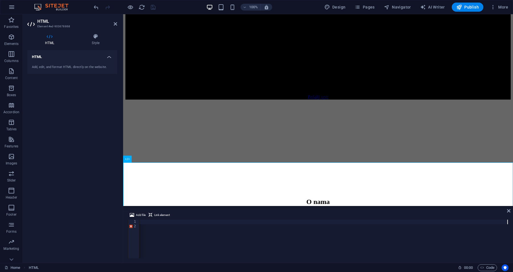
scroll to position [0, 530]
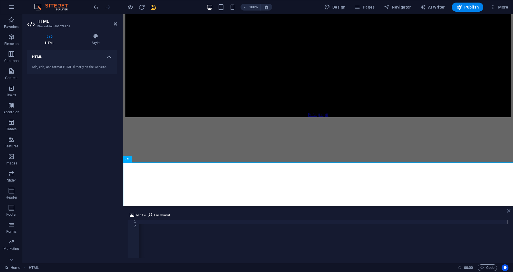
click at [510, 212] on icon at bounding box center [508, 211] width 3 height 5
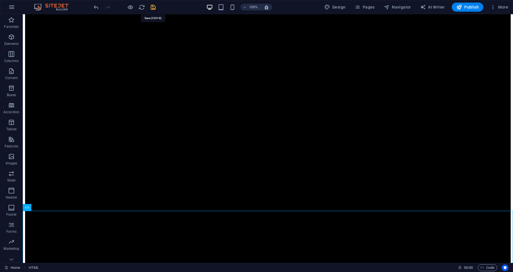
click at [154, 5] on icon "save" at bounding box center [153, 7] width 7 height 7
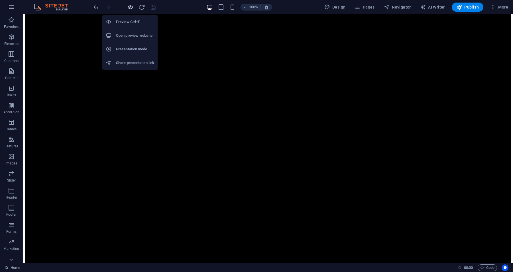
click at [130, 7] on icon "button" at bounding box center [130, 7] width 7 height 7
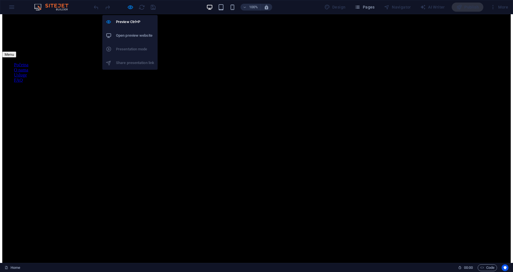
click at [124, 36] on h6 "Open preview website" at bounding box center [135, 35] width 38 height 7
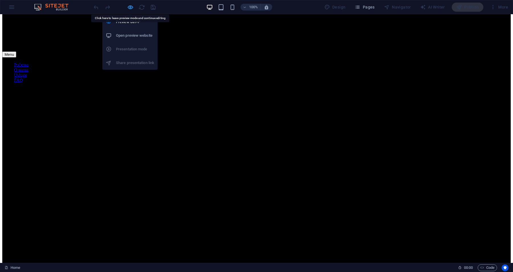
click at [129, 7] on icon "button" at bounding box center [130, 7] width 7 height 7
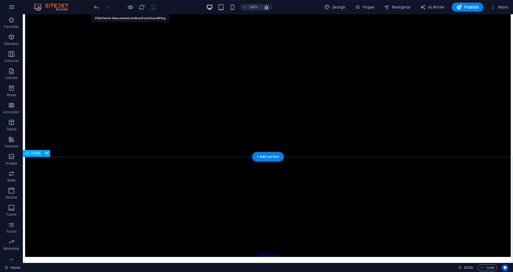
scroll to position [789, 0]
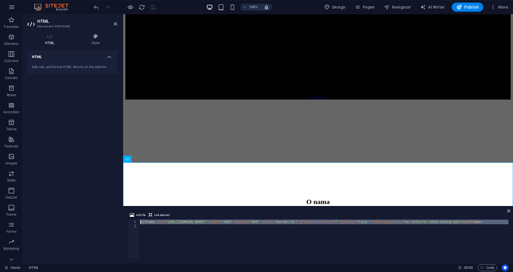
drag, startPoint x: 154, startPoint y: 235, endPoint x: 133, endPoint y: 215, distance: 28.6
click at [133, 215] on div "Add file Link element 1 2 < iframe src = "[URL][DOMAIN_NAME]" width = "600" hei…" at bounding box center [318, 235] width 381 height 47
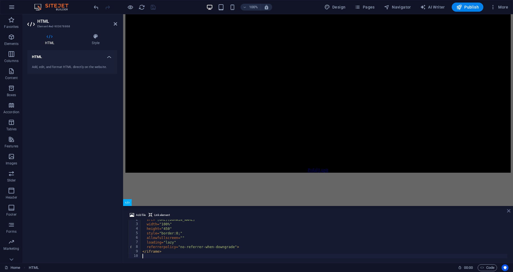
scroll to position [789, 0]
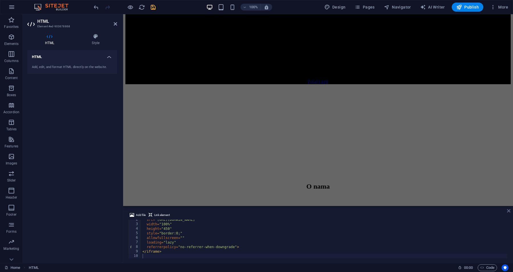
click at [510, 213] on icon at bounding box center [508, 211] width 3 height 5
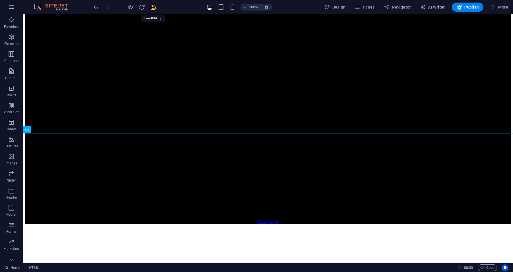
click at [153, 7] on icon "save" at bounding box center [153, 7] width 7 height 7
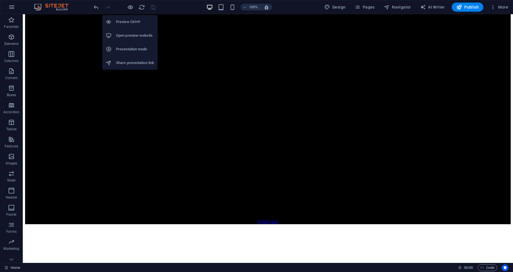
click at [129, 37] on h6 "Open preview website" at bounding box center [135, 35] width 38 height 7
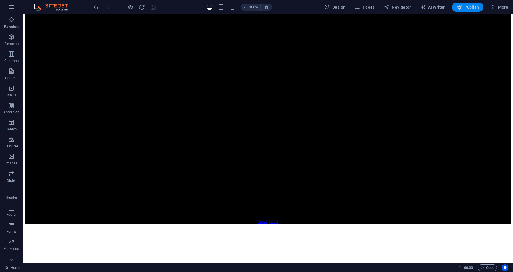
click at [472, 8] on span "Publish" at bounding box center [467, 7] width 23 height 6
